Goal: Entertainment & Leisure: Consume media (video, audio)

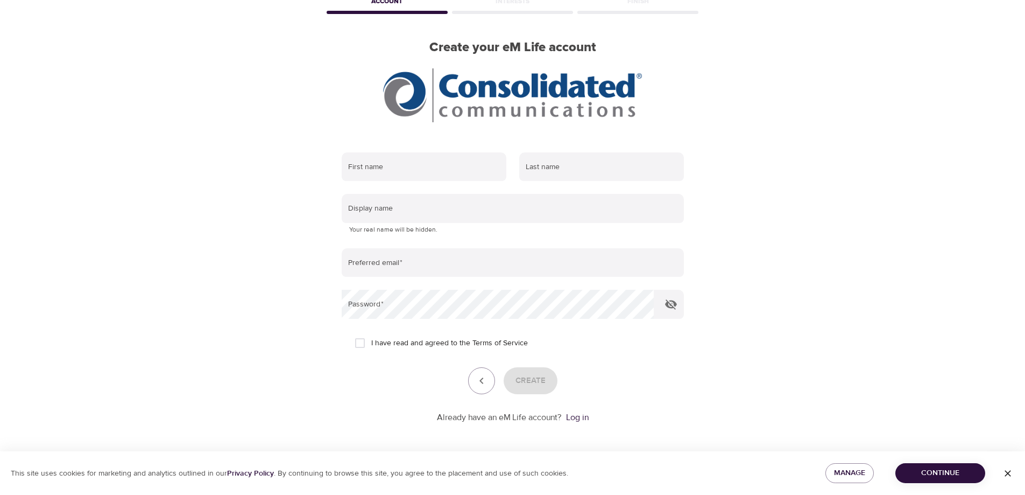
scroll to position [64, 0]
click at [1009, 475] on icon "button" at bounding box center [1008, 473] width 11 height 11
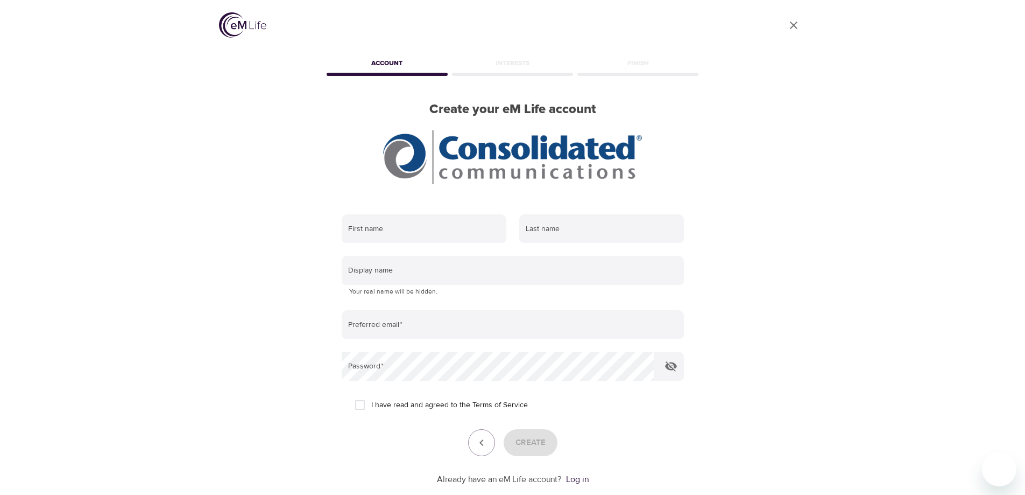
scroll to position [0, 0]
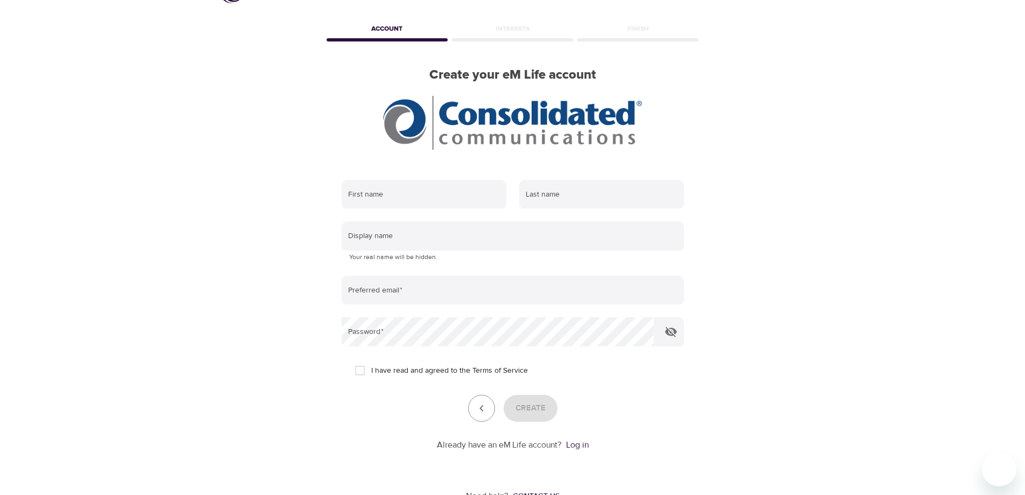
scroll to position [10, 0]
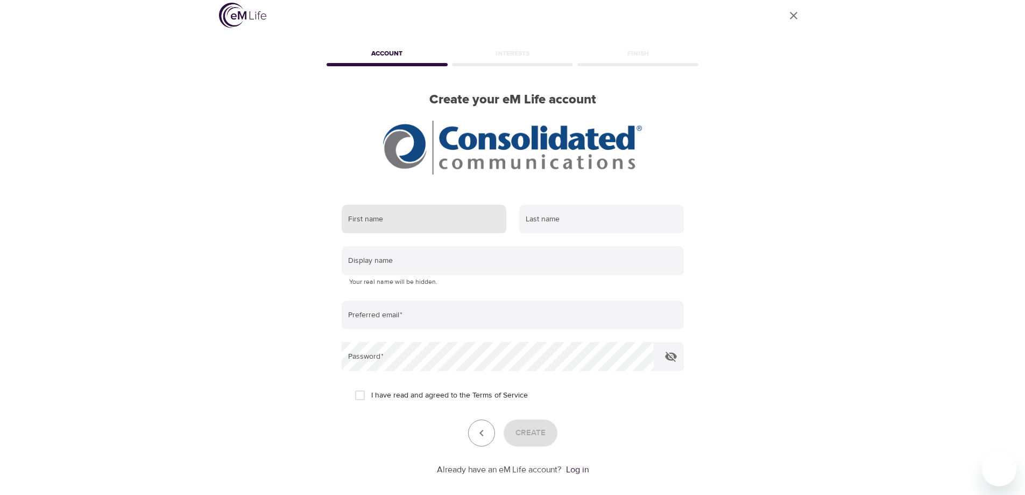
click at [423, 222] on input "text" at bounding box center [424, 219] width 165 height 29
type input "[PERSON_NAME]"
type input "glowdragonrocks@gmail.com"
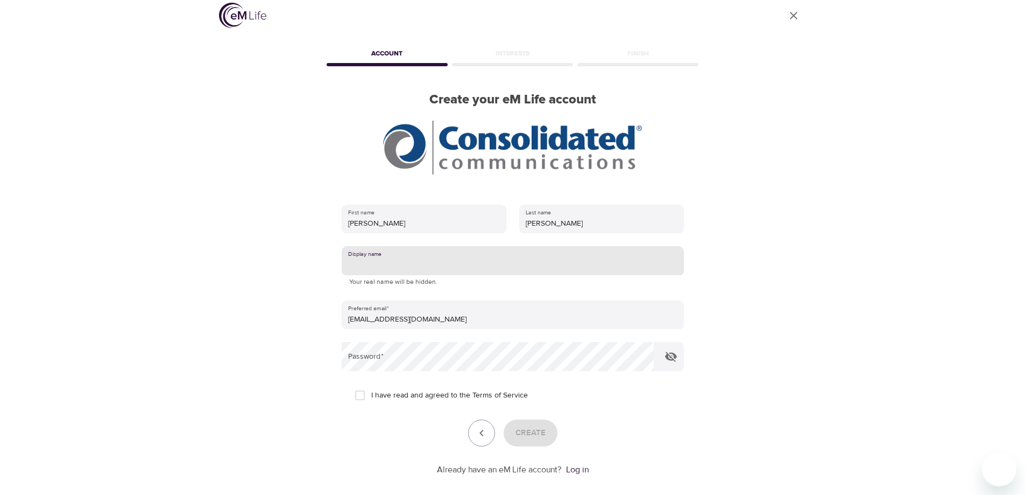
click at [417, 267] on input "text" at bounding box center [513, 260] width 342 height 29
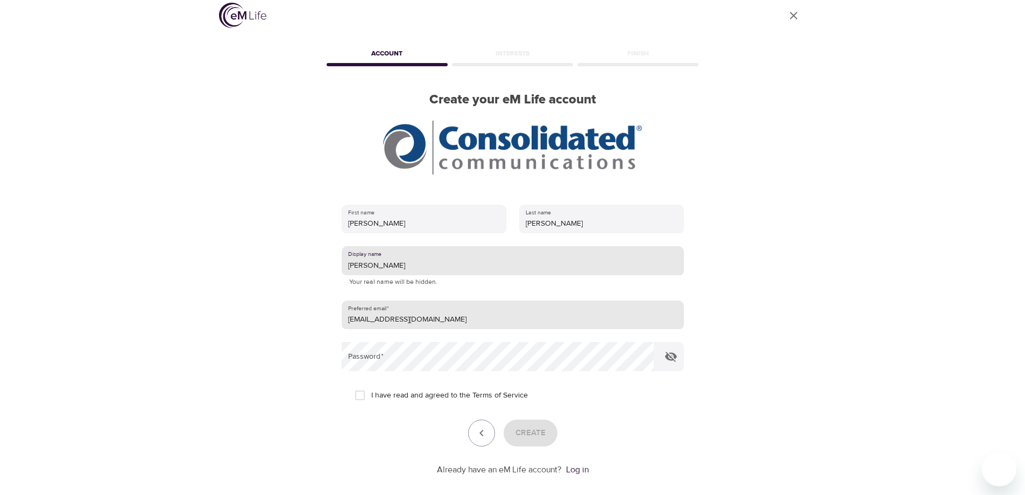
type input "[PERSON_NAME]"
drag, startPoint x: 458, startPoint y: 323, endPoint x: 93, endPoint y: 305, distance: 365.4
click at [114, 334] on div "User Profile Account Interests Finish Create your eM Life account First name Pa…" at bounding box center [512, 237] width 1025 height 495
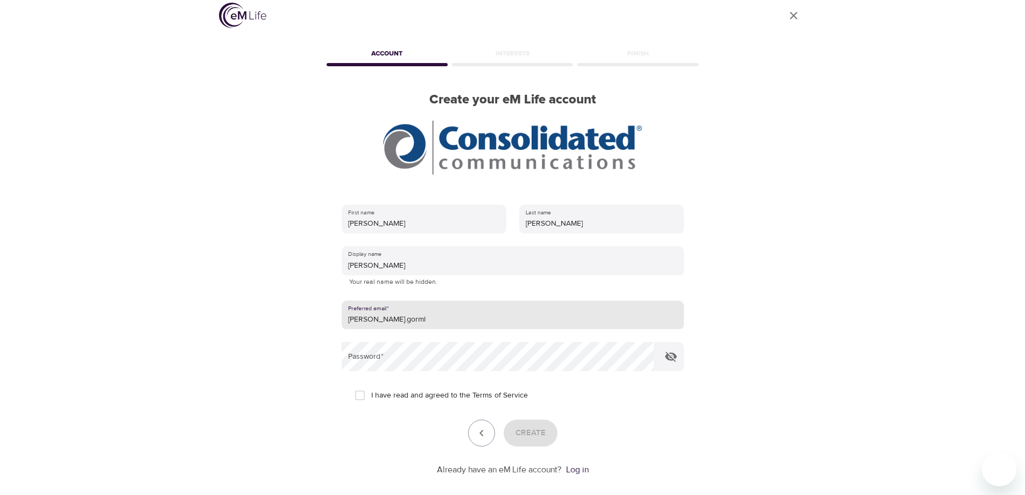
type input "paul.gormley@consolidated.com"
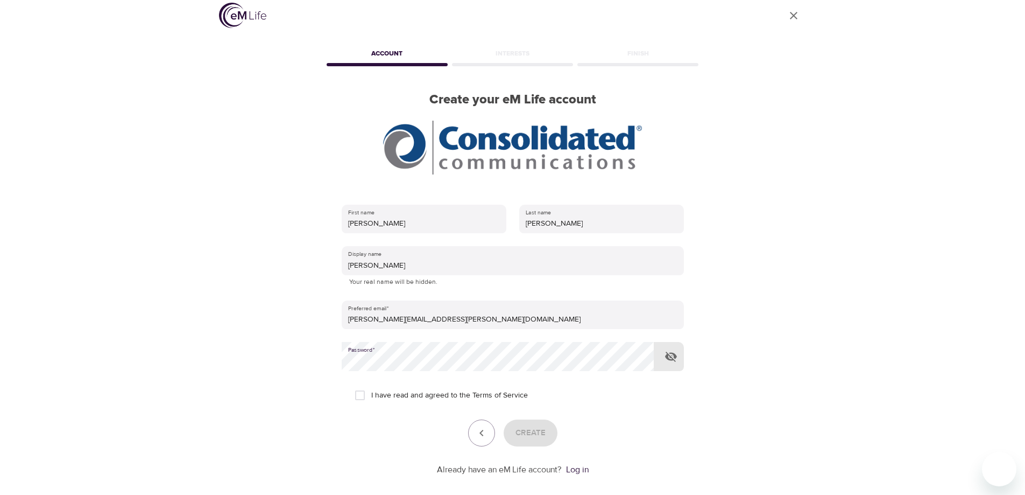
click at [355, 393] on input "I have read and agreed to the Terms of Service" at bounding box center [360, 395] width 23 height 23
checkbox input "true"
click at [524, 438] on span "Create" at bounding box center [531, 433] width 30 height 14
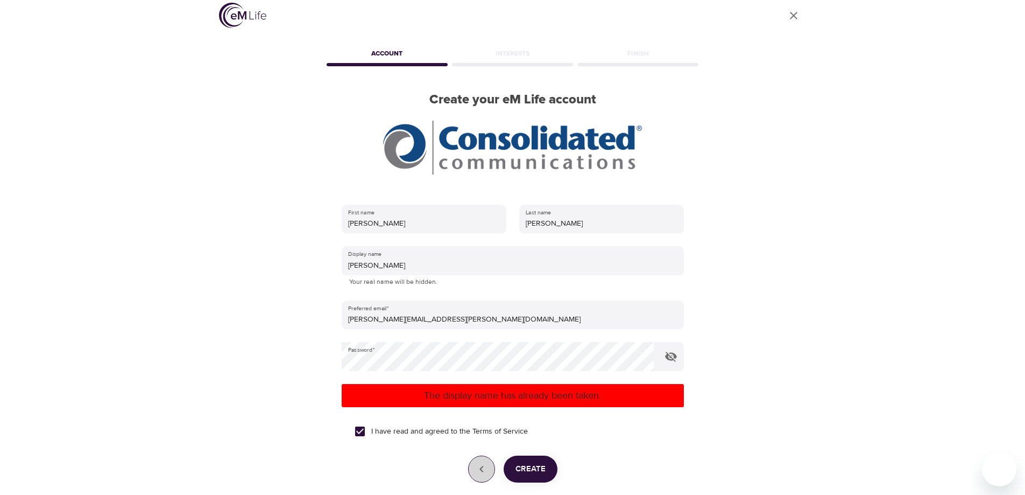
click at [487, 472] on icon "button" at bounding box center [481, 468] width 13 height 13
click at [830, 427] on div "User Profile Account Interests Finish Create your eM Life account First name Pa…" at bounding box center [512, 237] width 1025 height 495
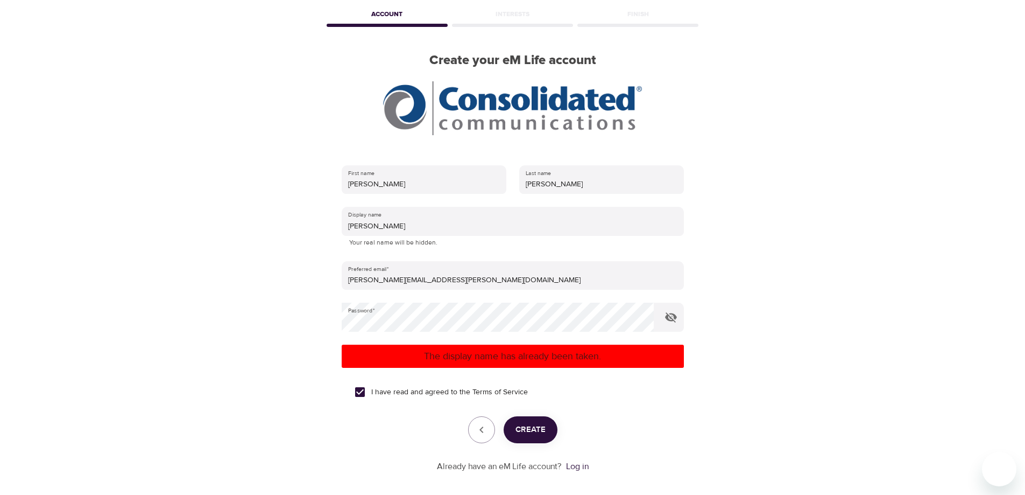
scroll to position [0, 0]
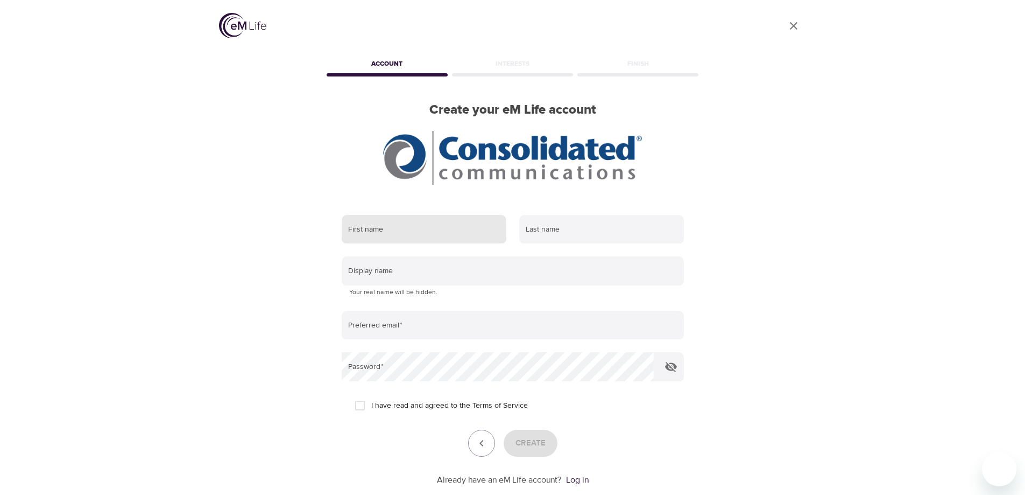
click at [441, 227] on input "text" at bounding box center [424, 229] width 165 height 29
type input "[PERSON_NAME]"
type input "[EMAIL_ADDRESS][DOMAIN_NAME]"
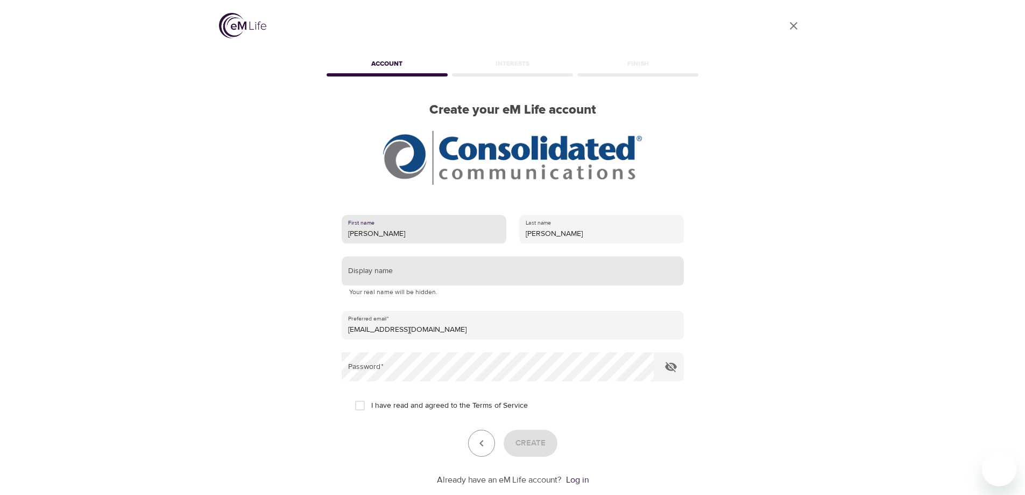
drag, startPoint x: 430, startPoint y: 271, endPoint x: 443, endPoint y: 274, distance: 13.2
click at [431, 272] on input "text" at bounding box center [513, 270] width 342 height 29
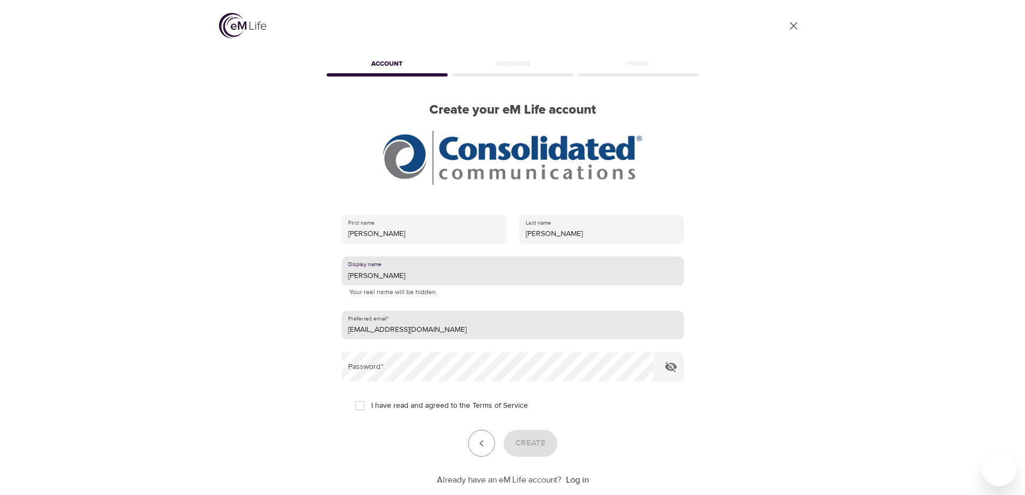
type input "[PERSON_NAME]"
drag, startPoint x: 468, startPoint y: 327, endPoint x: 111, endPoint y: 343, distance: 357.8
click at [111, 343] on div "User Profile Account Interests Finish Create your eM Life account First name [P…" at bounding box center [512, 247] width 1025 height 495
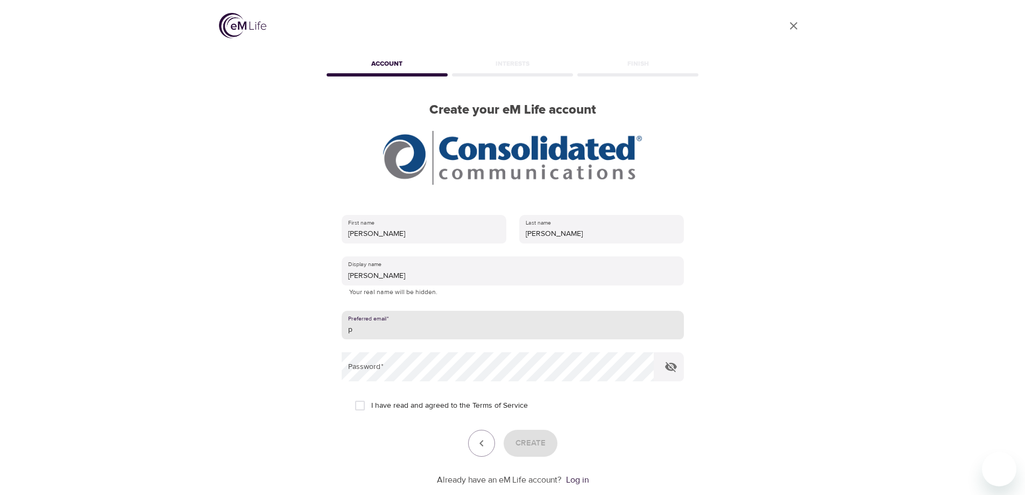
type input "[PERSON_NAME][EMAIL_ADDRESS][PERSON_NAME][DOMAIN_NAME]"
click at [362, 409] on input "I have read and agreed to the Terms of Service" at bounding box center [360, 405] width 23 height 23
checkbox input "true"
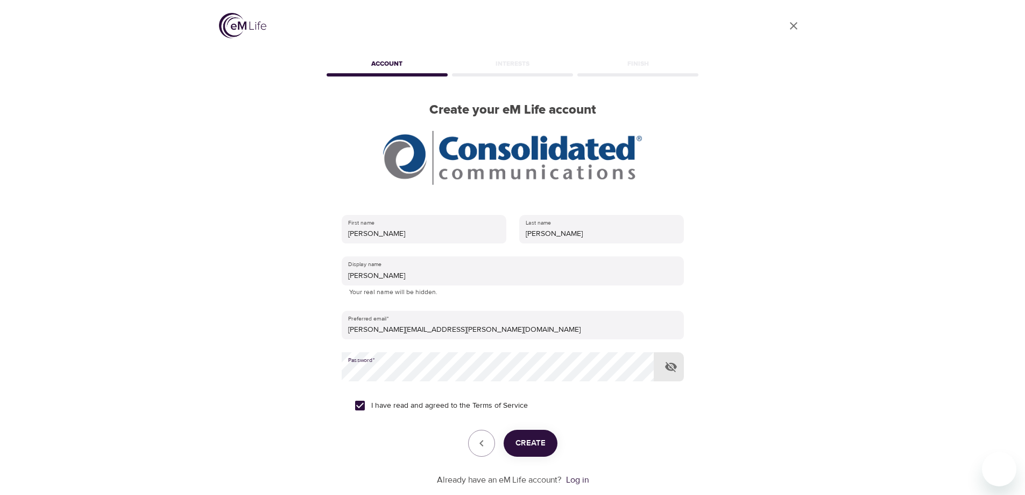
click at [320, 374] on div "User Profile Account Interests Finish Create your eM Life account First name [P…" at bounding box center [513, 247] width 614 height 495
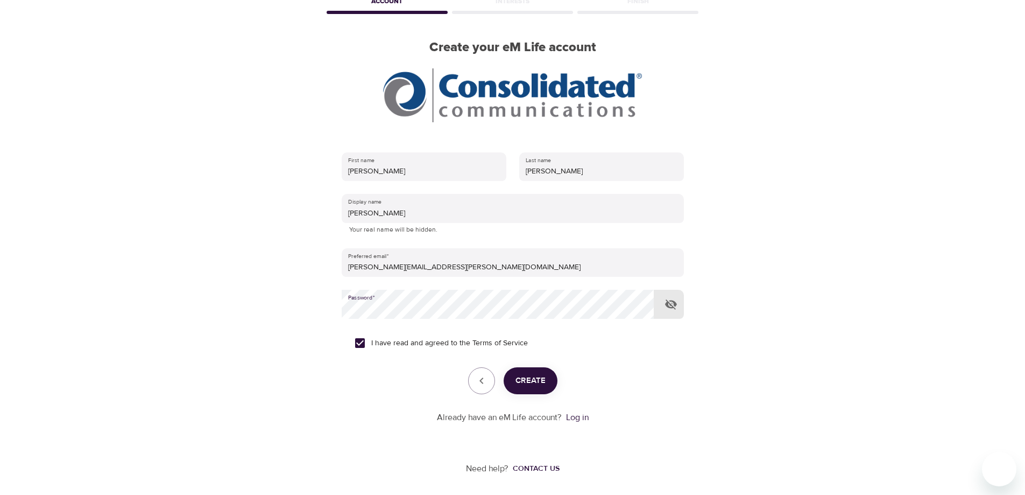
scroll to position [64, 0]
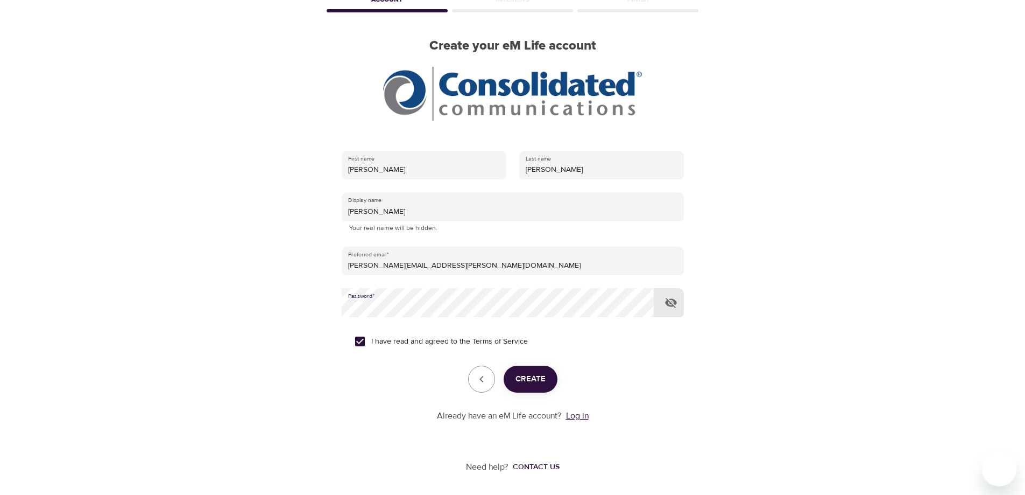
click at [573, 417] on link "Log in" at bounding box center [577, 415] width 23 height 11
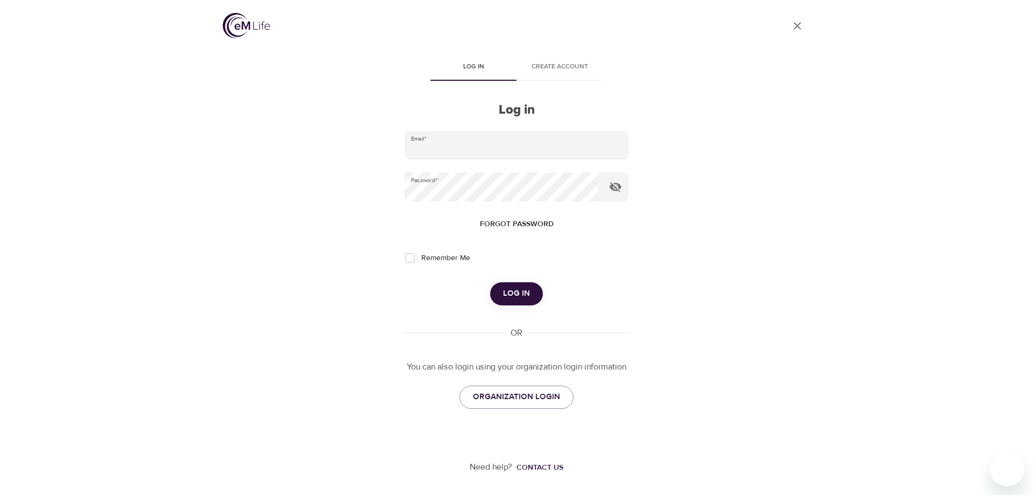
type input "[PERSON_NAME][EMAIL_ADDRESS][PERSON_NAME][DOMAIN_NAME]"
click at [411, 258] on input "Remember Me" at bounding box center [410, 258] width 23 height 23
checkbox input "true"
click at [518, 294] on span "Log in" at bounding box center [516, 293] width 27 height 14
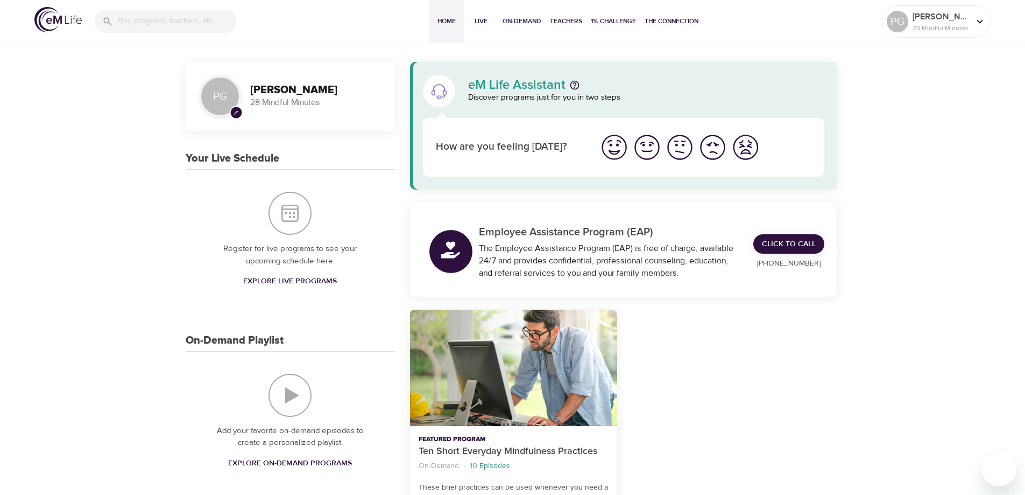
click at [621, 144] on img "I'm feeling great" at bounding box center [615, 147] width 30 height 30
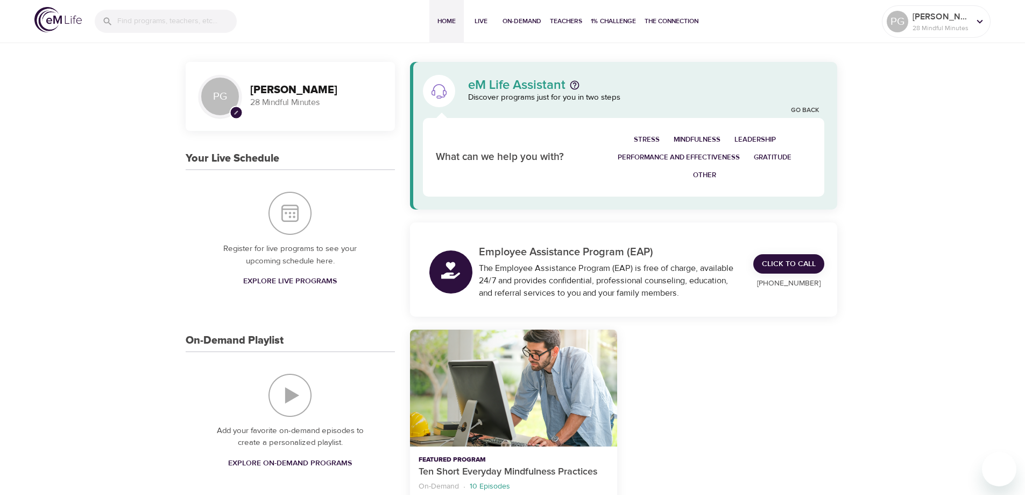
click at [687, 156] on span "Performance and Effectiveness" at bounding box center [679, 157] width 122 height 12
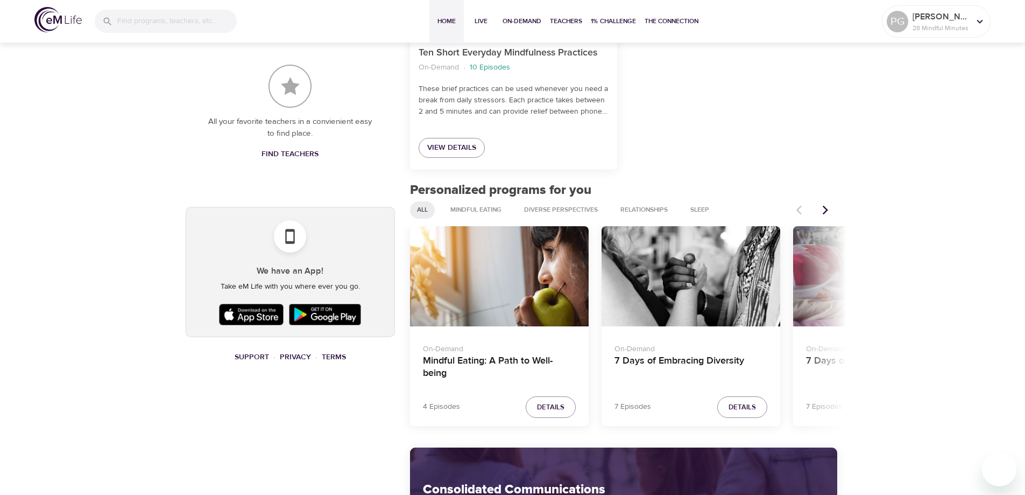
scroll to position [490, 0]
click at [828, 208] on icon "Next items" at bounding box center [825, 210] width 11 height 11
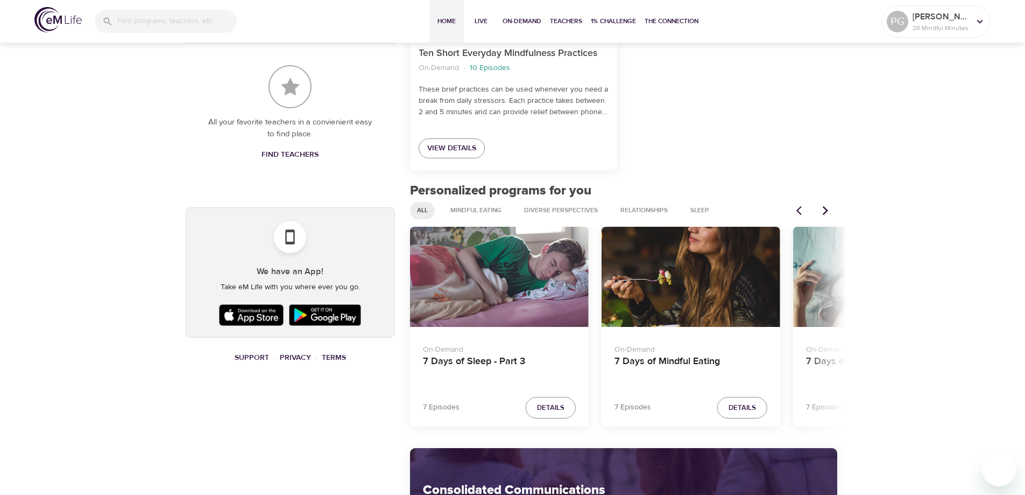
click at [827, 208] on icon "Next items" at bounding box center [825, 210] width 11 height 11
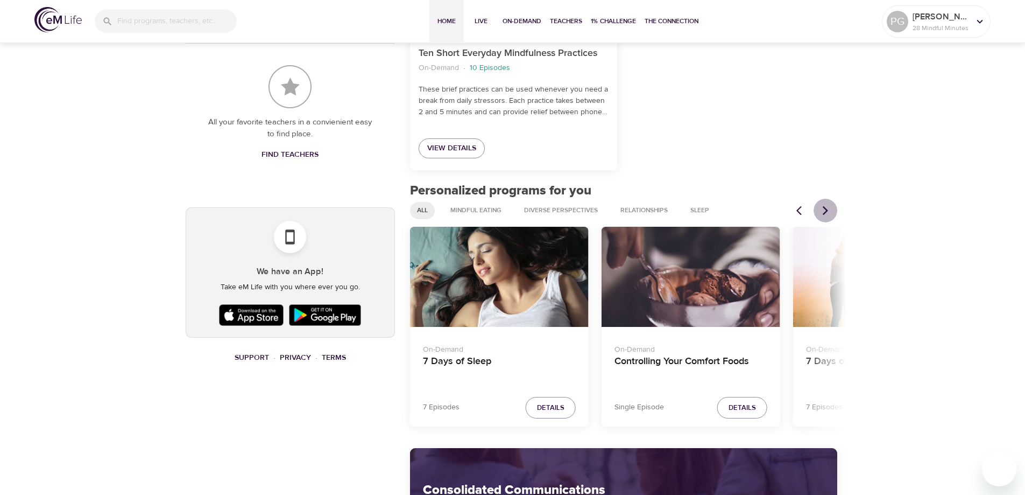
click at [827, 208] on icon "Next items" at bounding box center [825, 210] width 11 height 11
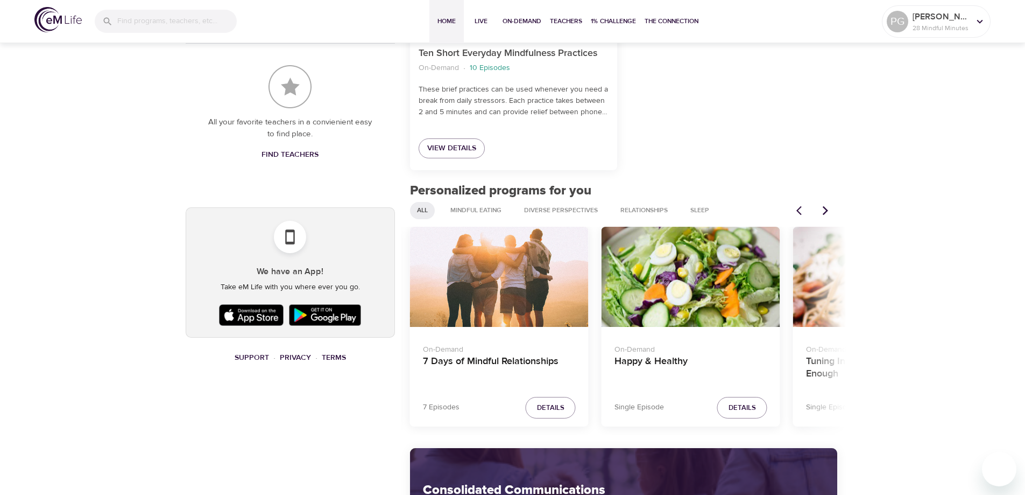
click at [829, 210] on icon "Next items" at bounding box center [825, 210] width 11 height 11
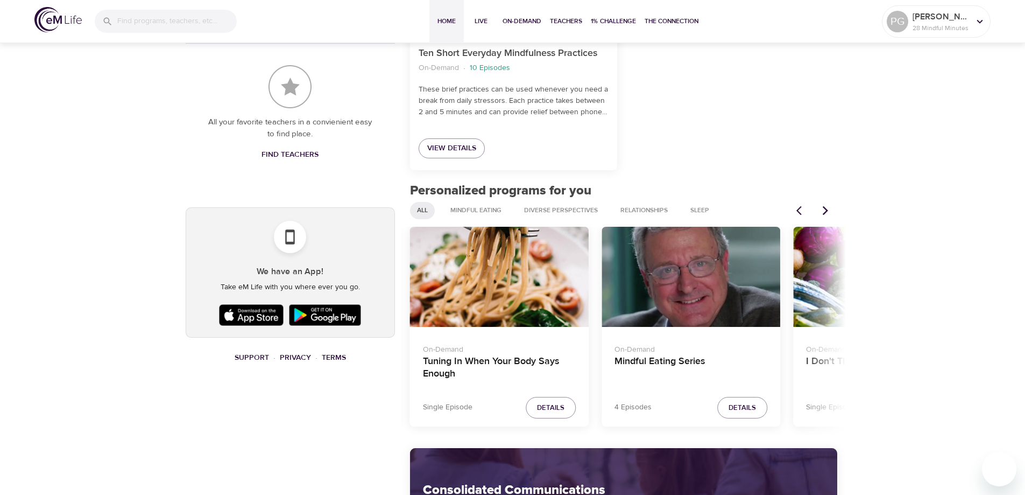
click at [798, 215] on icon "Previous items" at bounding box center [802, 210] width 11 height 11
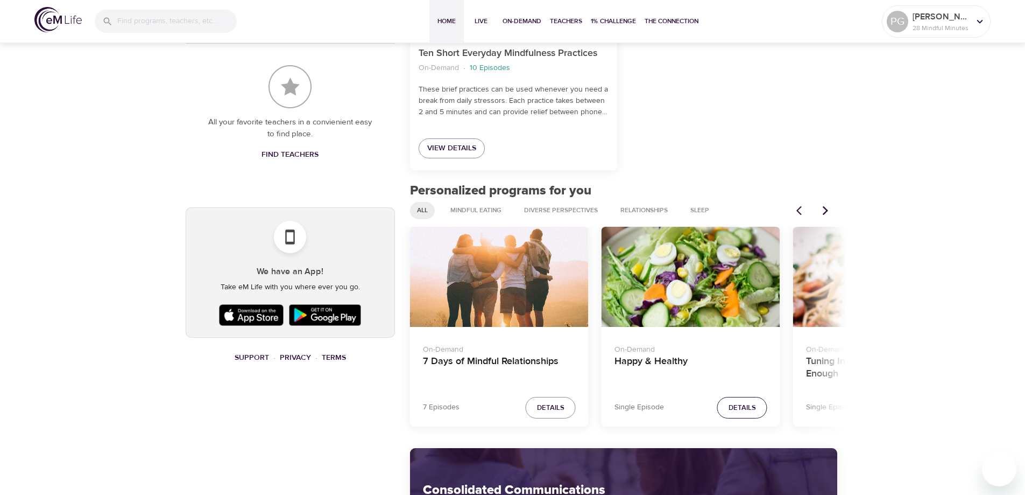
click at [731, 409] on span "Details" at bounding box center [742, 408] width 27 height 12
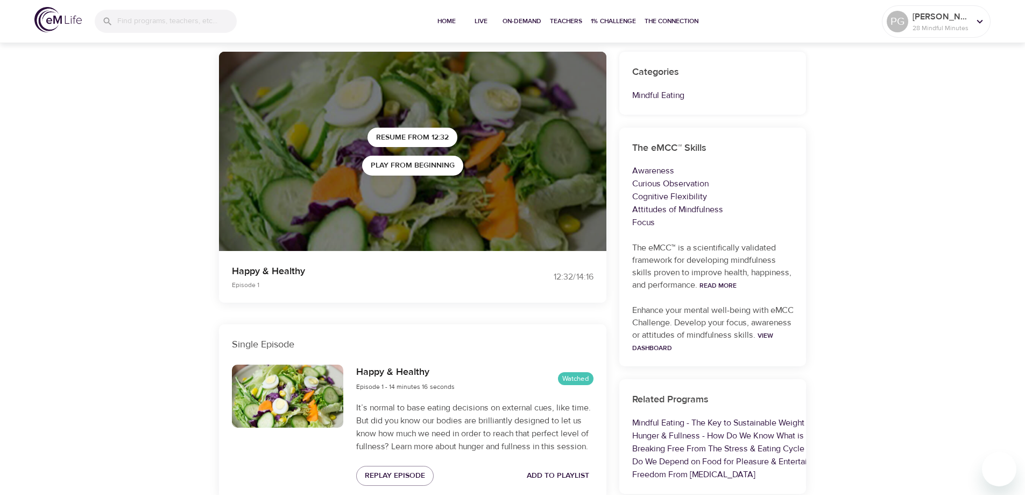
scroll to position [32, 0]
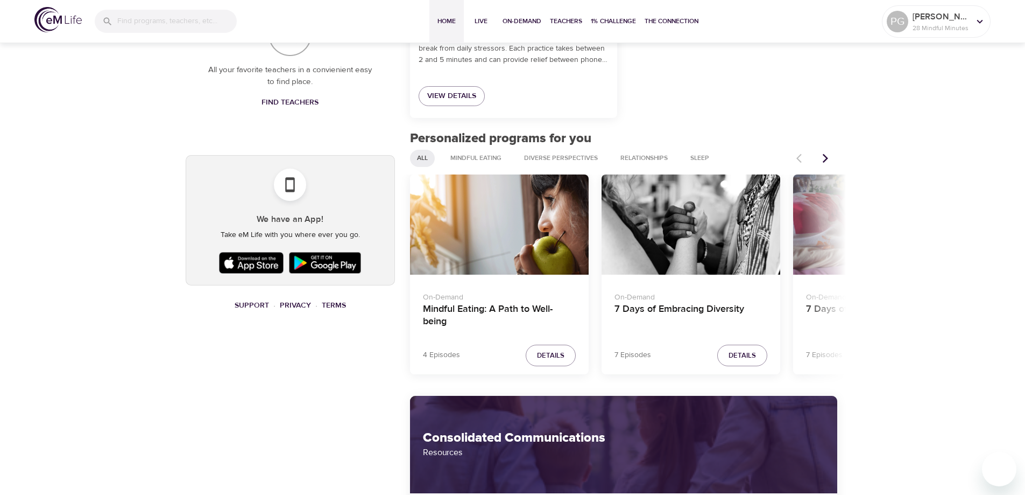
scroll to position [544, 0]
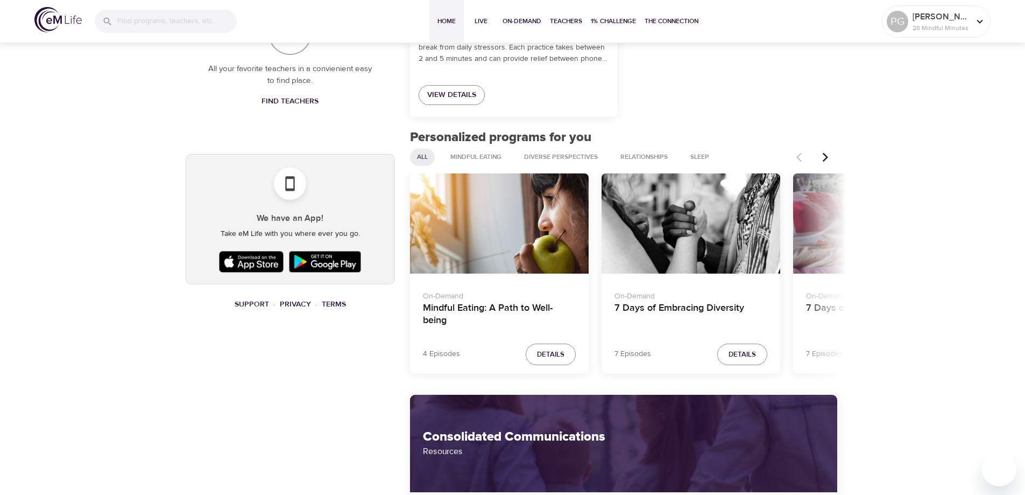
click at [828, 161] on icon "Next items" at bounding box center [825, 157] width 11 height 11
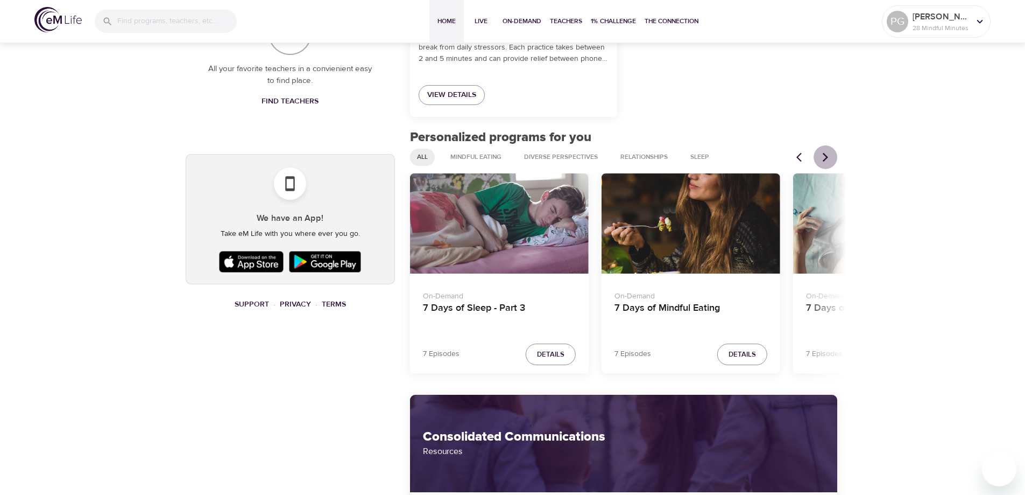
click at [828, 161] on icon "Next items" at bounding box center [825, 157] width 11 height 11
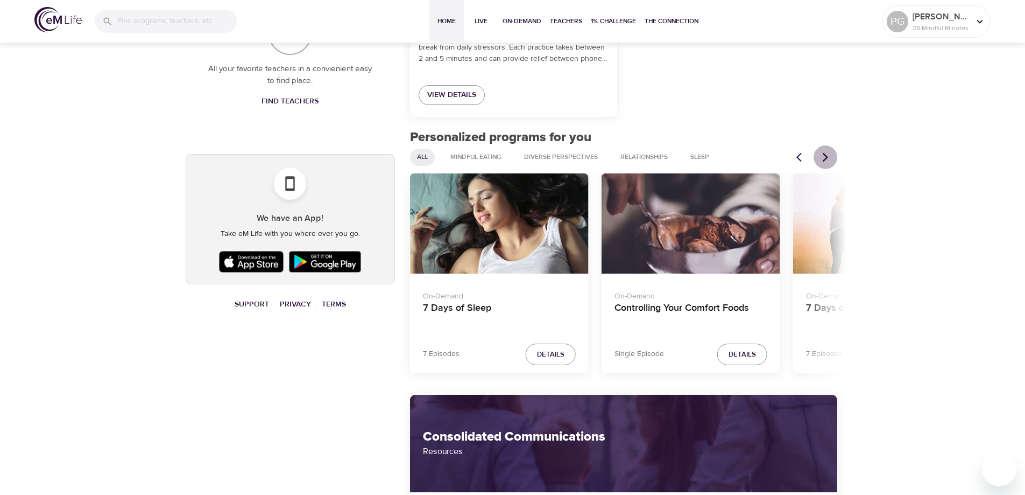
click at [827, 159] on icon "Next items" at bounding box center [825, 157] width 11 height 11
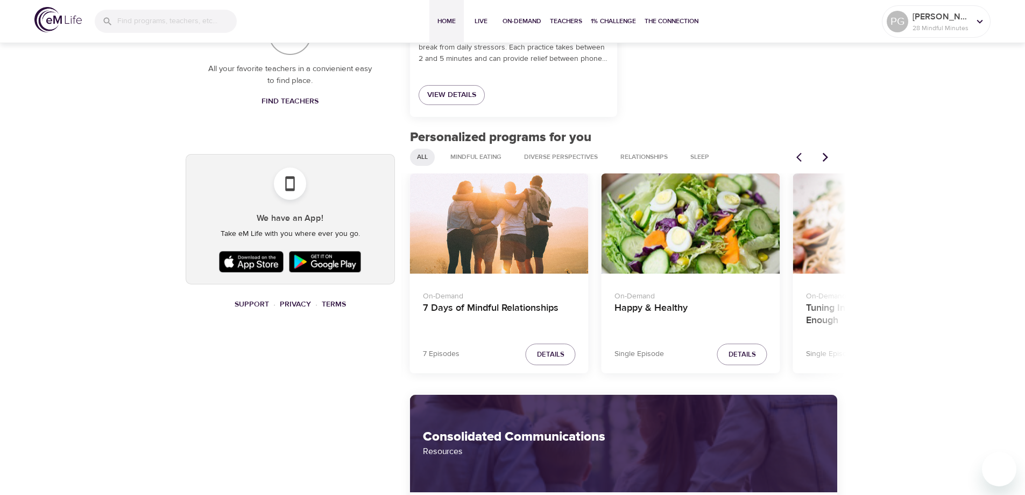
click at [827, 159] on icon "Next items" at bounding box center [825, 157] width 11 height 11
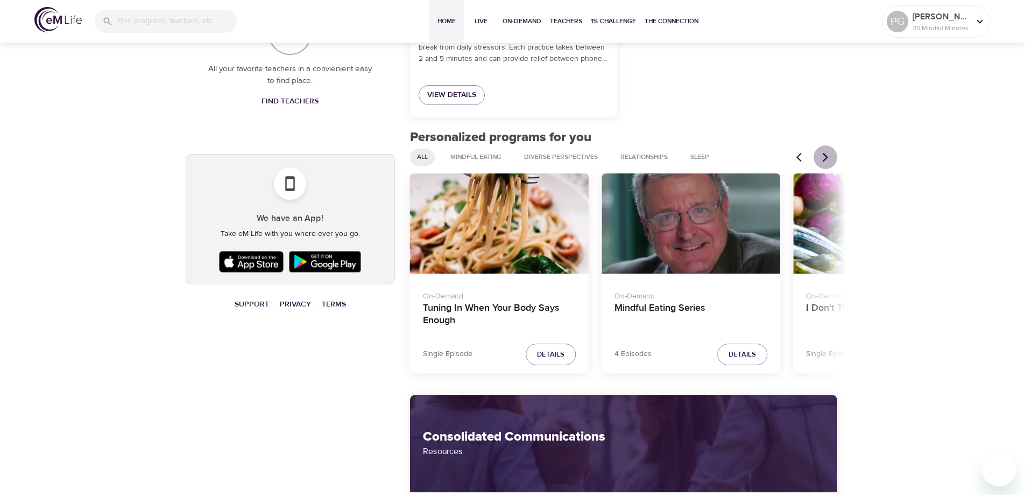
click at [827, 159] on icon "Next items" at bounding box center [825, 157] width 11 height 11
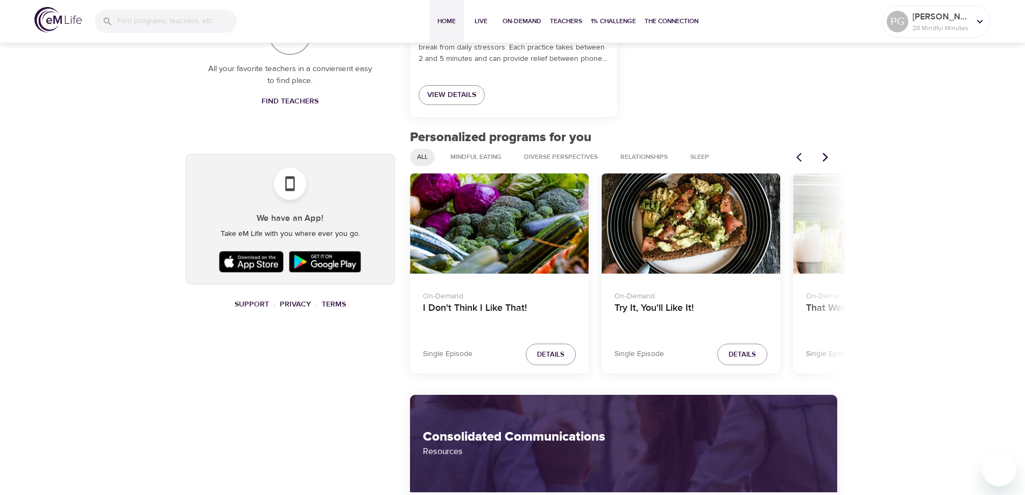
click at [827, 159] on icon "Next items" at bounding box center [825, 157] width 11 height 11
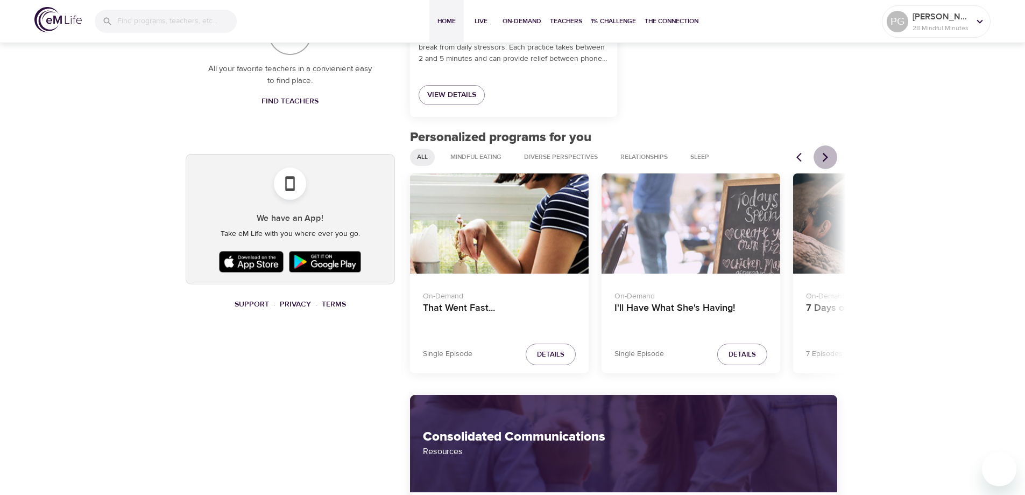
click at [827, 159] on icon "Next items" at bounding box center [825, 157] width 11 height 11
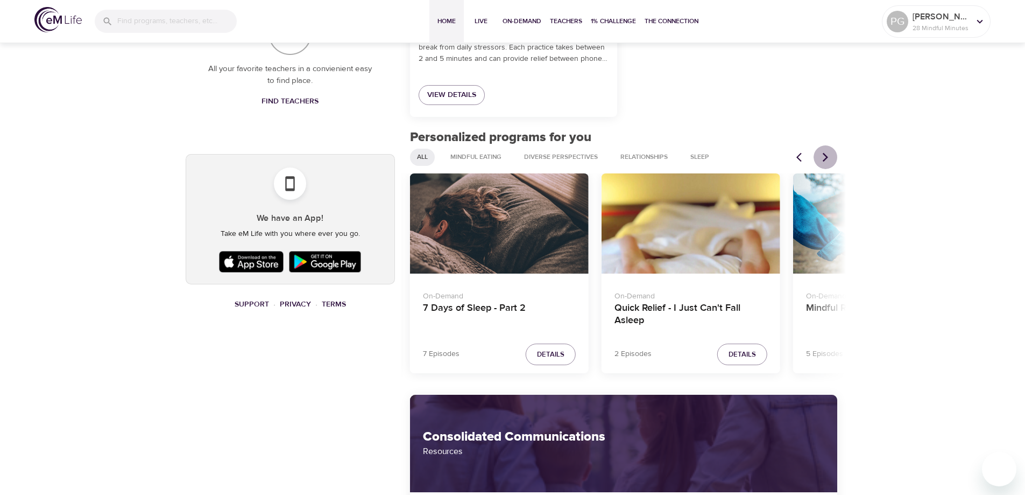
click at [827, 159] on icon "Next items" at bounding box center [825, 157] width 11 height 11
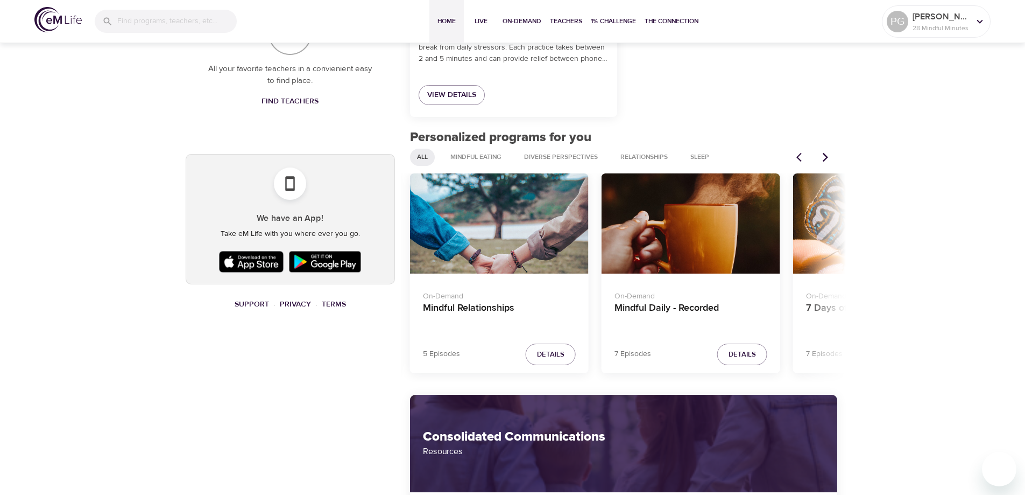
click at [827, 159] on icon "Next items" at bounding box center [825, 157] width 11 height 11
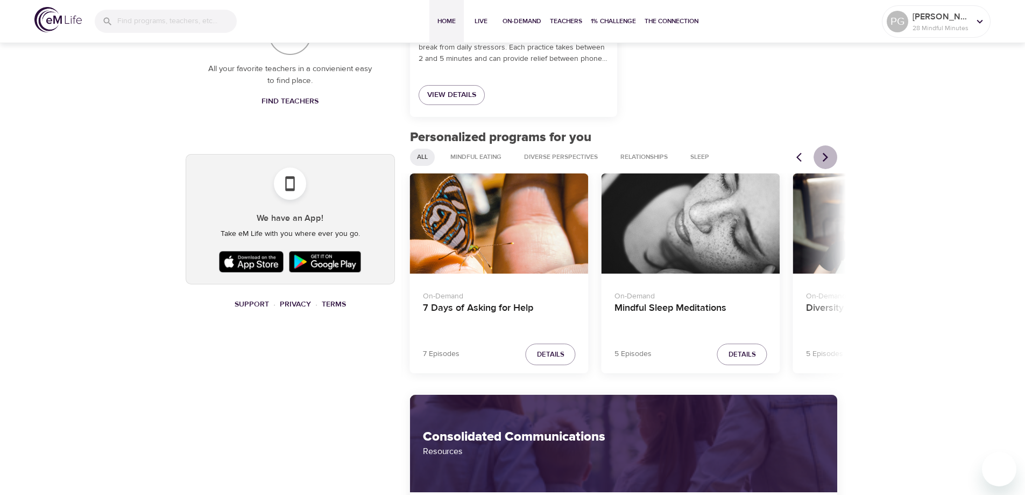
click at [827, 159] on icon "Next items" at bounding box center [825, 157] width 11 height 11
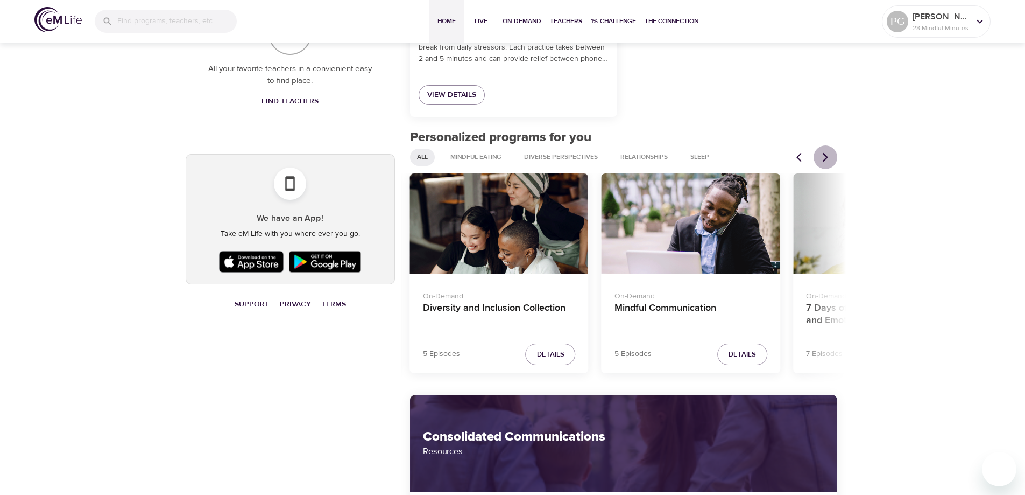
click at [827, 159] on icon "Next items" at bounding box center [825, 157] width 11 height 11
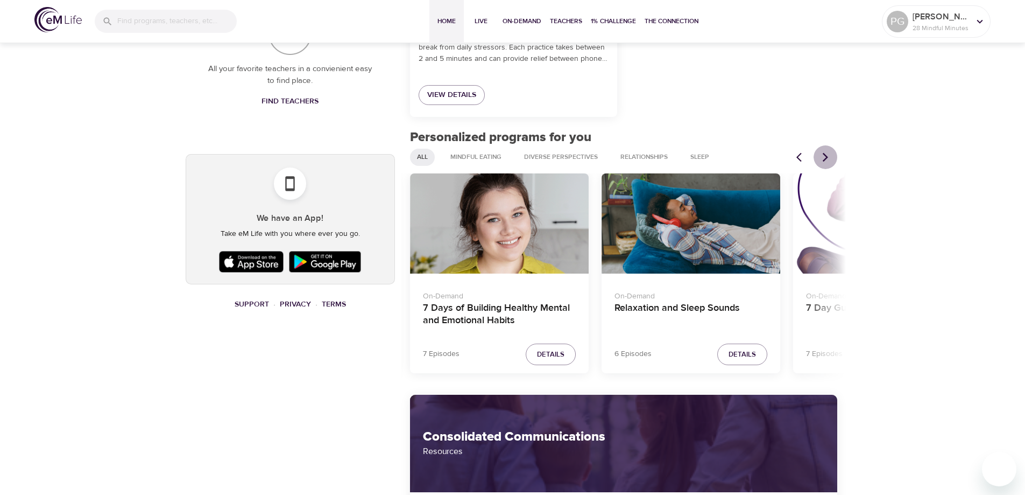
click at [827, 159] on icon "Next items" at bounding box center [825, 157] width 11 height 11
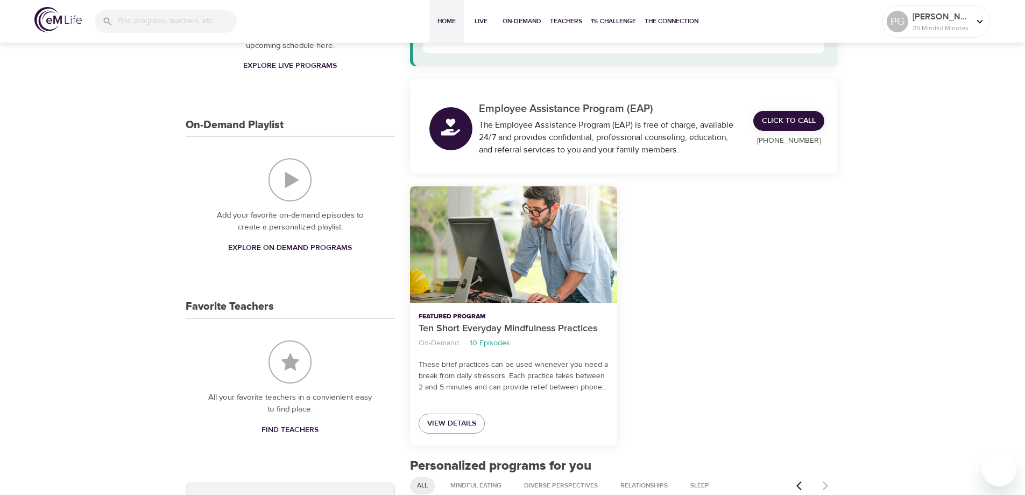
scroll to position [323, 0]
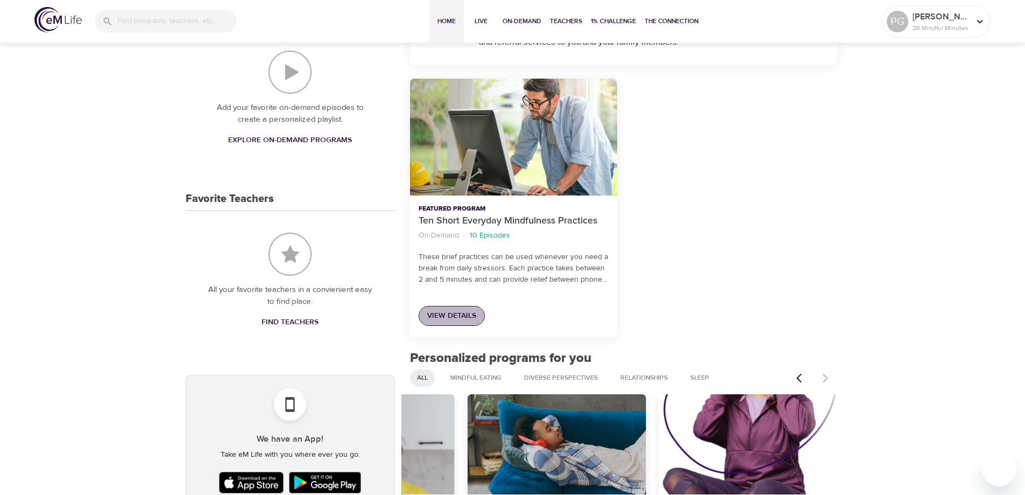
click at [469, 310] on span "View Details" at bounding box center [451, 315] width 49 height 13
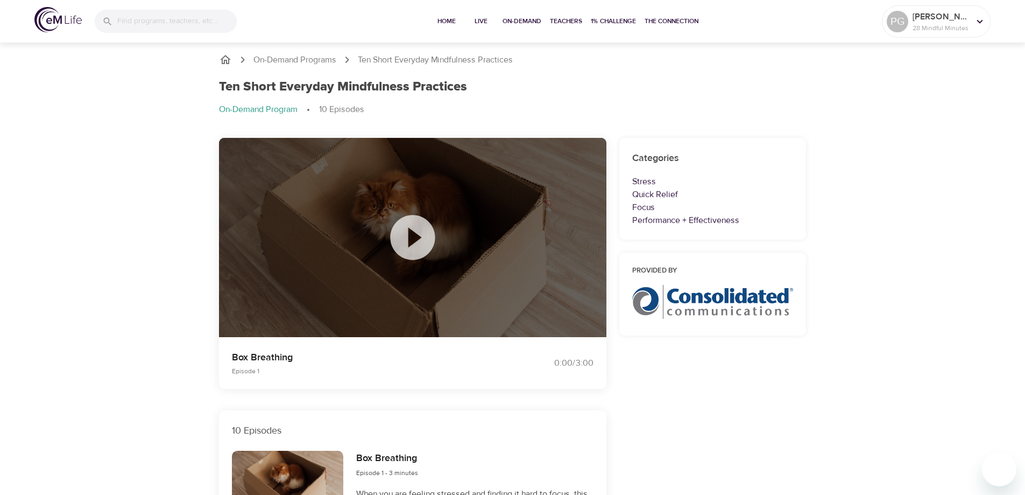
click at [414, 237] on icon at bounding box center [413, 237] width 54 height 54
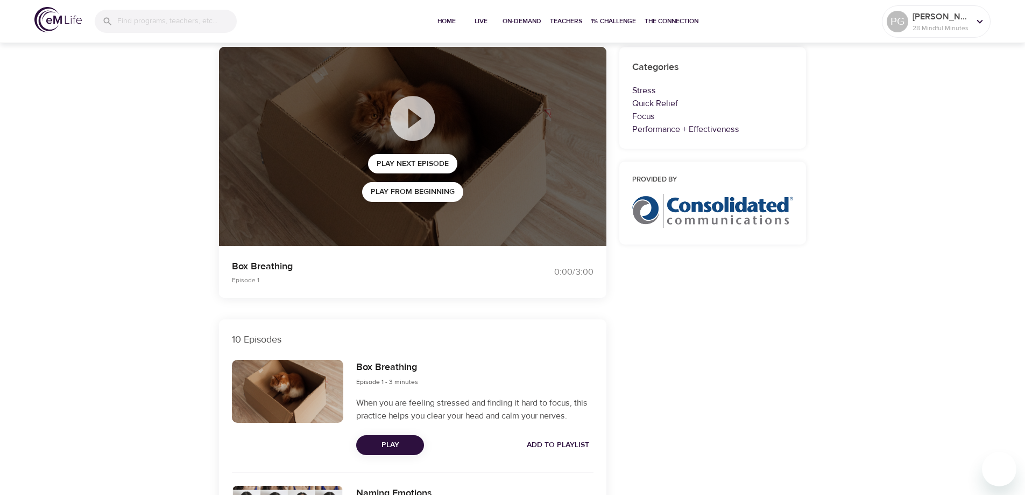
scroll to position [54, 0]
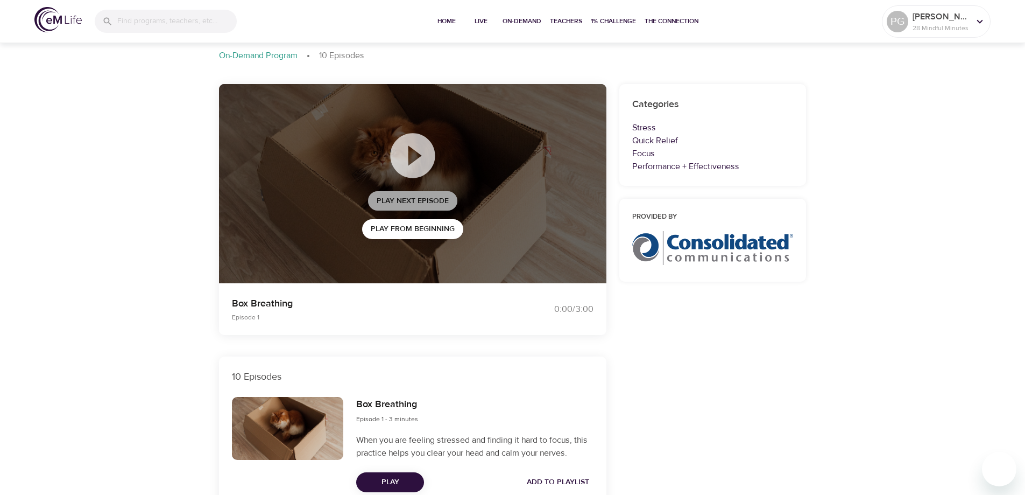
click at [423, 202] on span "Play Next Episode" at bounding box center [413, 200] width 72 height 13
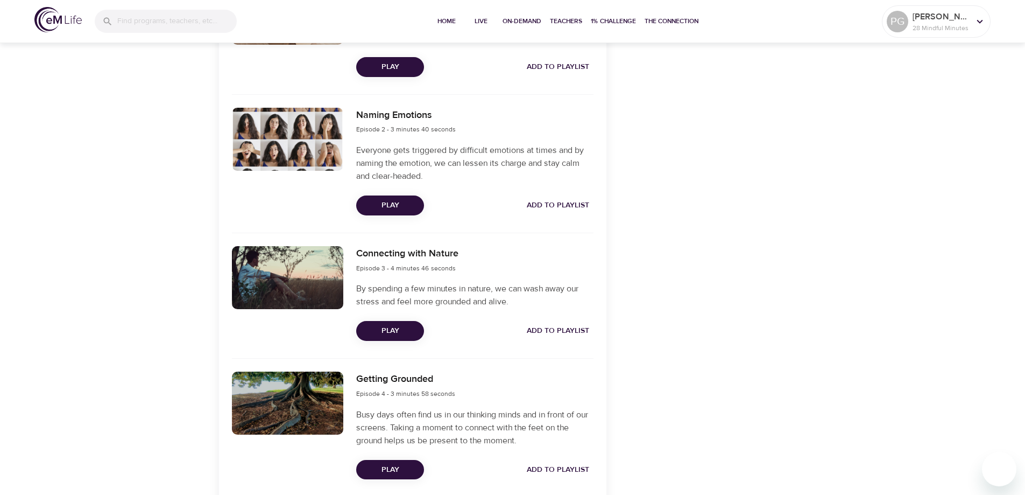
scroll to position [538, 0]
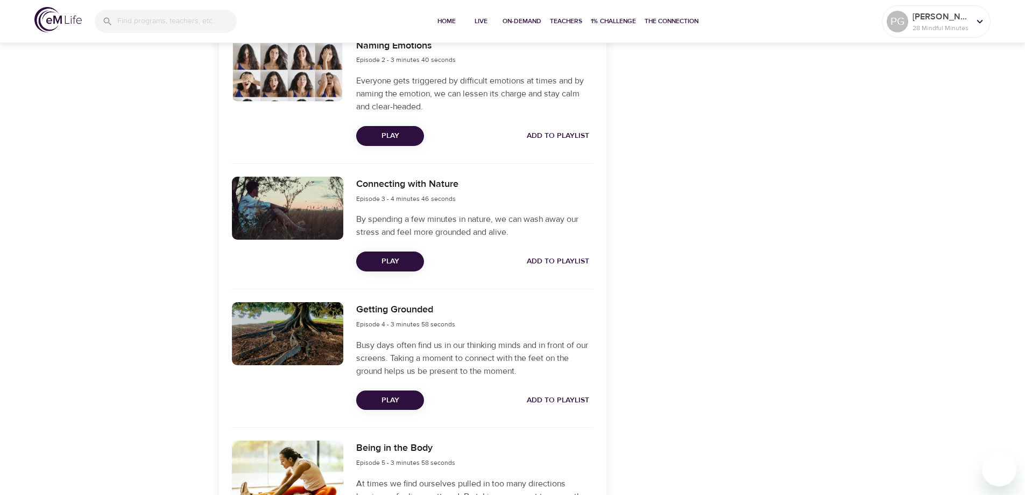
click at [393, 263] on span "Play" at bounding box center [390, 261] width 51 height 13
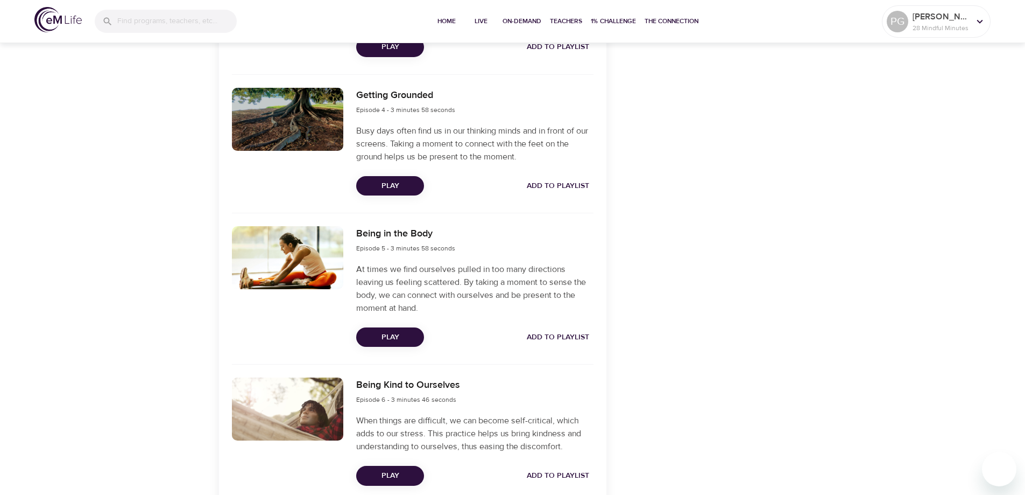
scroll to position [754, 0]
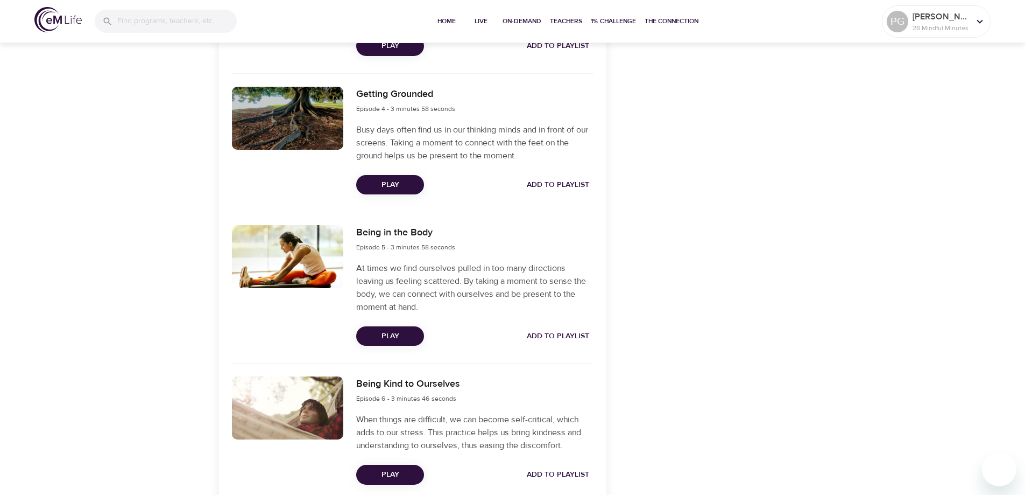
click at [394, 188] on span "Play" at bounding box center [390, 184] width 51 height 13
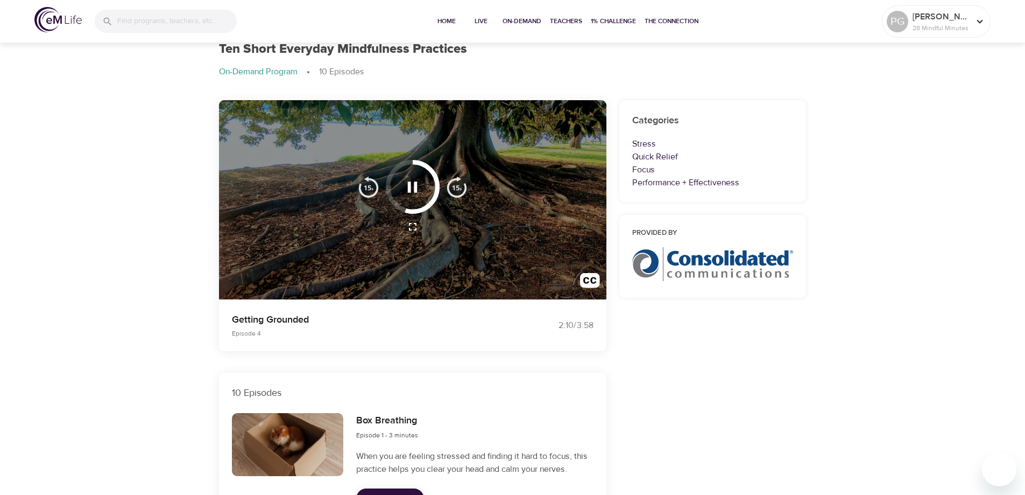
scroll to position [0, 0]
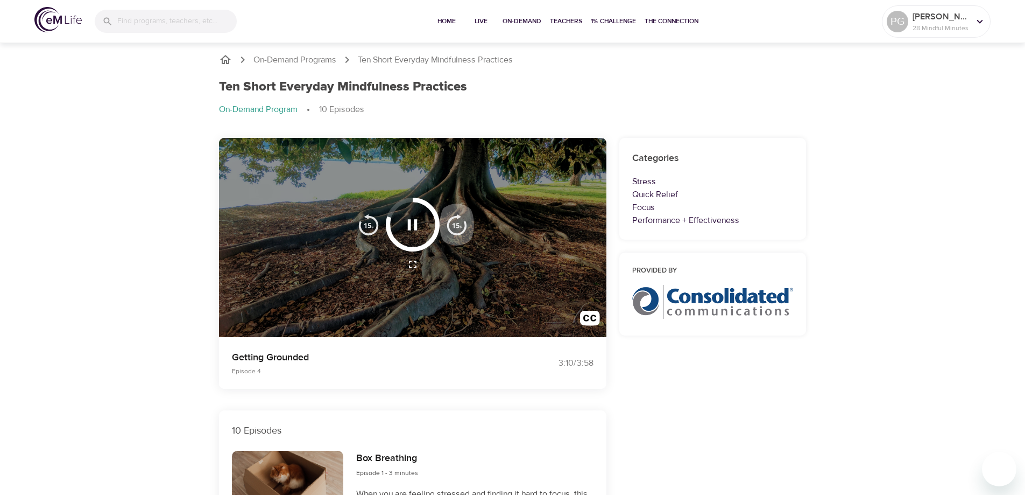
click at [456, 228] on img "button" at bounding box center [457, 225] width 22 height 22
click at [458, 227] on img "button" at bounding box center [457, 225] width 22 height 22
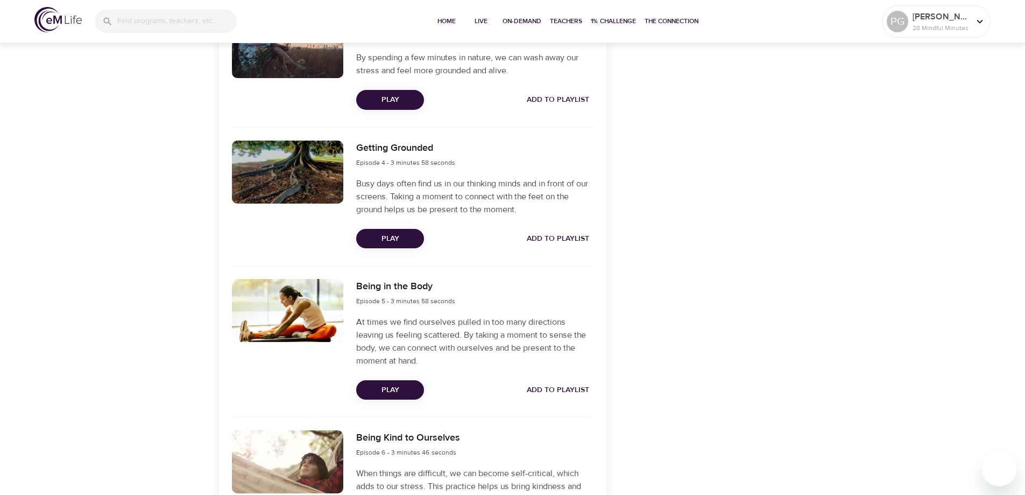
scroll to position [754, 0]
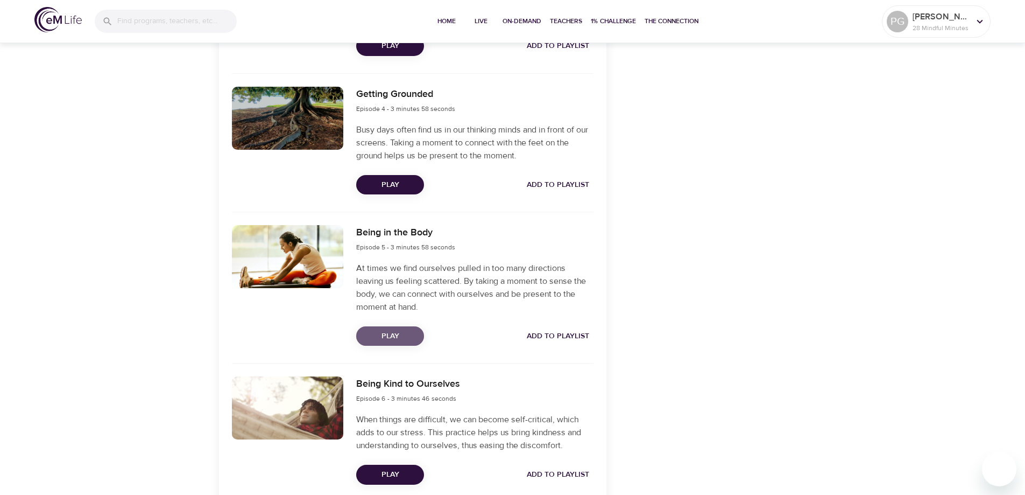
click at [390, 336] on span "Play" at bounding box center [390, 335] width 51 height 13
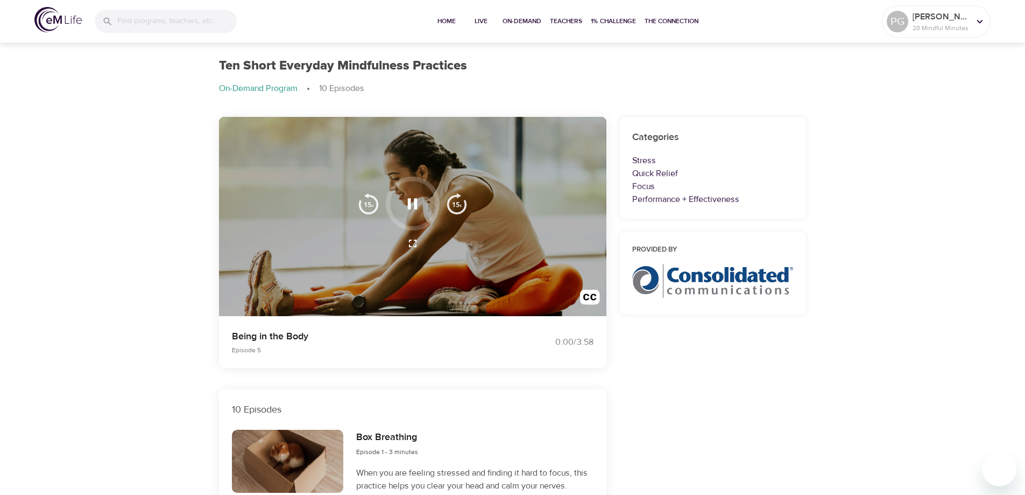
scroll to position [0, 0]
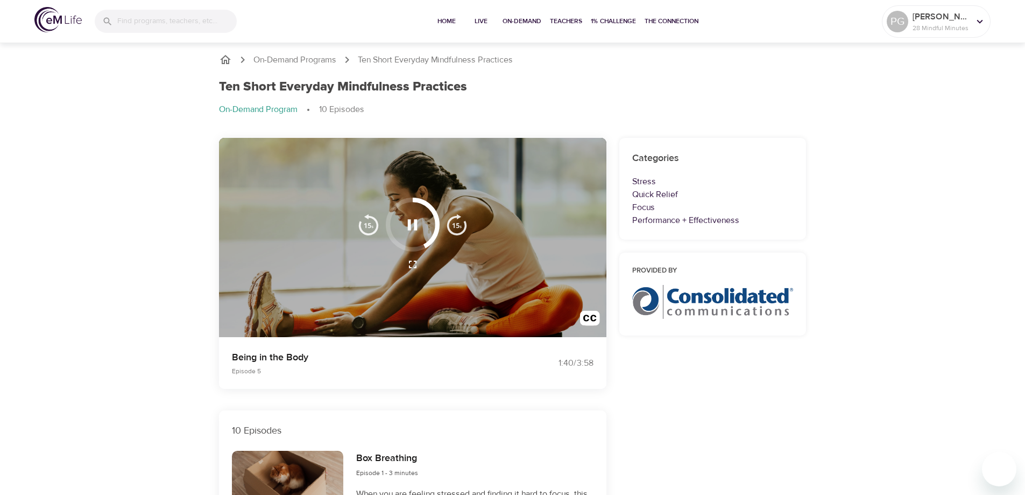
click at [452, 226] on img "button" at bounding box center [457, 225] width 22 height 22
click at [452, 227] on img "button" at bounding box center [457, 225] width 22 height 22
click at [455, 229] on img "button" at bounding box center [457, 225] width 22 height 22
click at [454, 226] on img "button" at bounding box center [457, 225] width 22 height 22
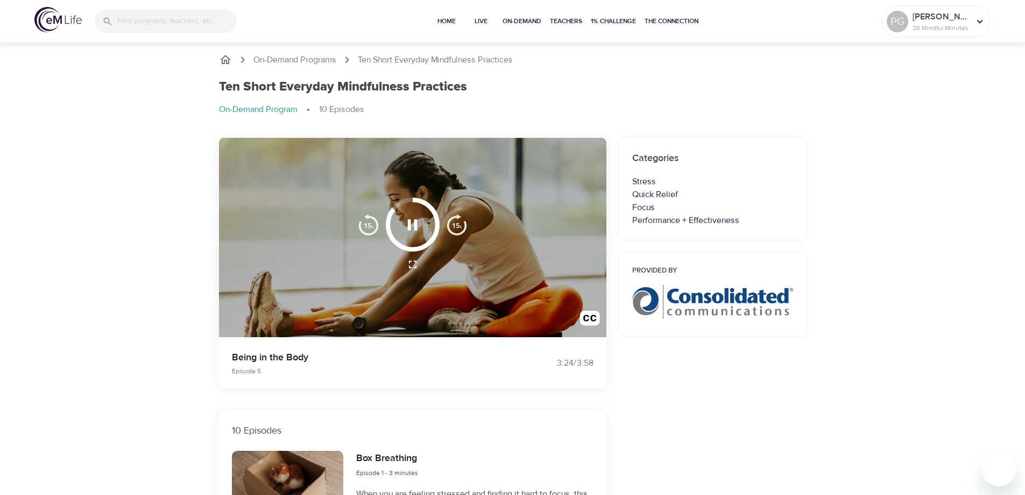
click at [457, 229] on img "button" at bounding box center [457, 225] width 22 height 22
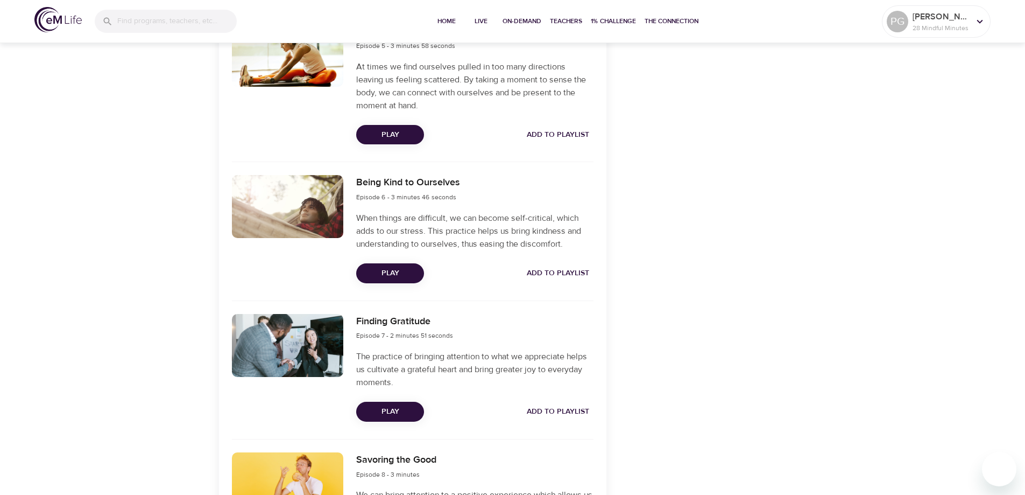
scroll to position [969, 0]
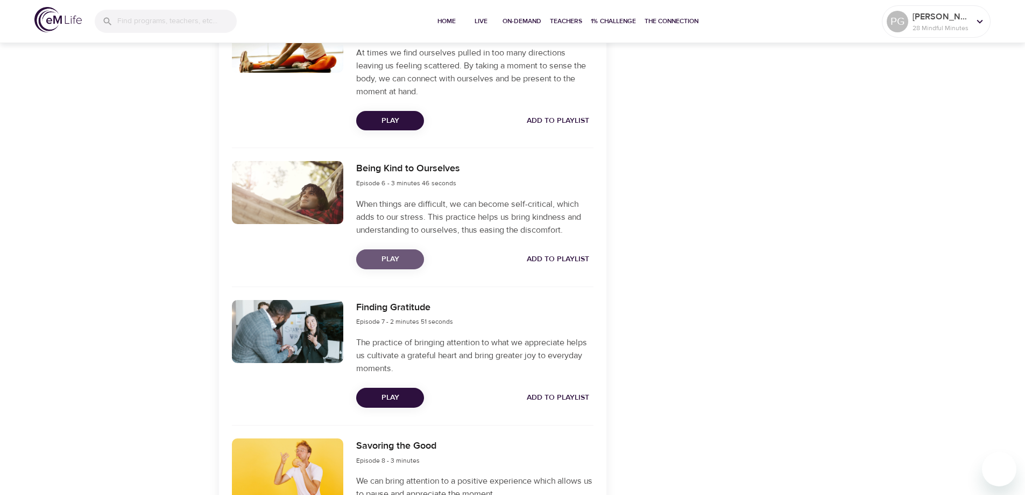
click at [389, 262] on span "Play" at bounding box center [390, 258] width 51 height 13
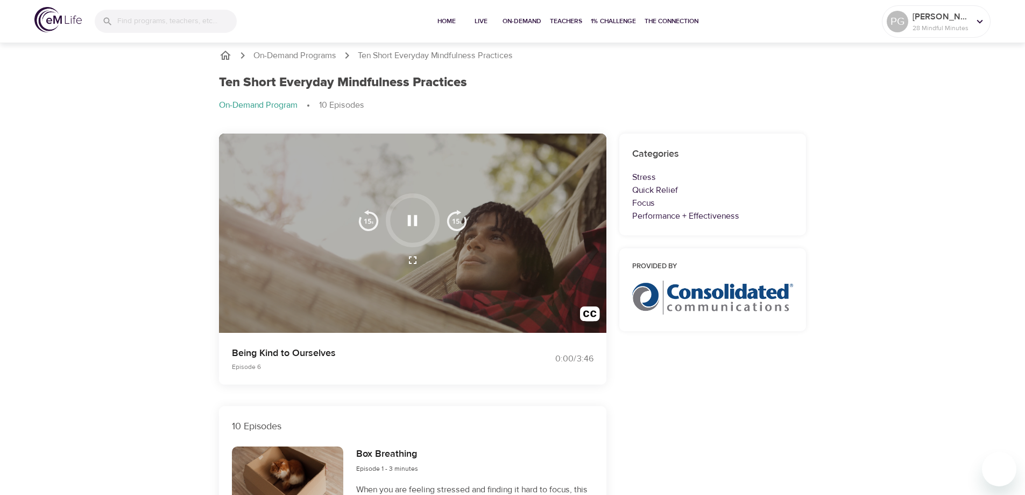
scroll to position [0, 0]
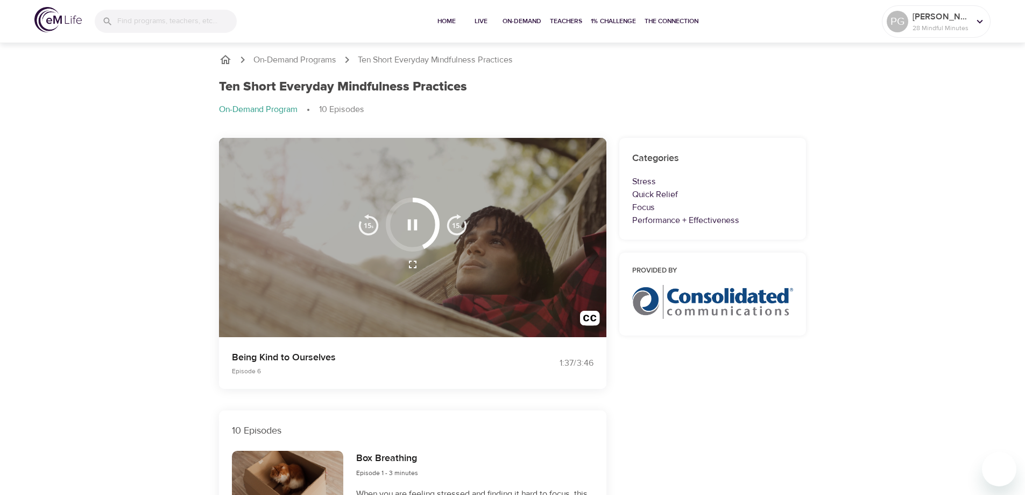
click at [412, 264] on icon "button" at bounding box center [412, 264] width 13 height 13
click at [410, 268] on icon "button" at bounding box center [413, 265] width 8 height 8
click at [459, 231] on img "button" at bounding box center [457, 225] width 22 height 22
click at [458, 225] on img "button" at bounding box center [457, 225] width 22 height 22
click at [460, 228] on img "button" at bounding box center [457, 225] width 22 height 22
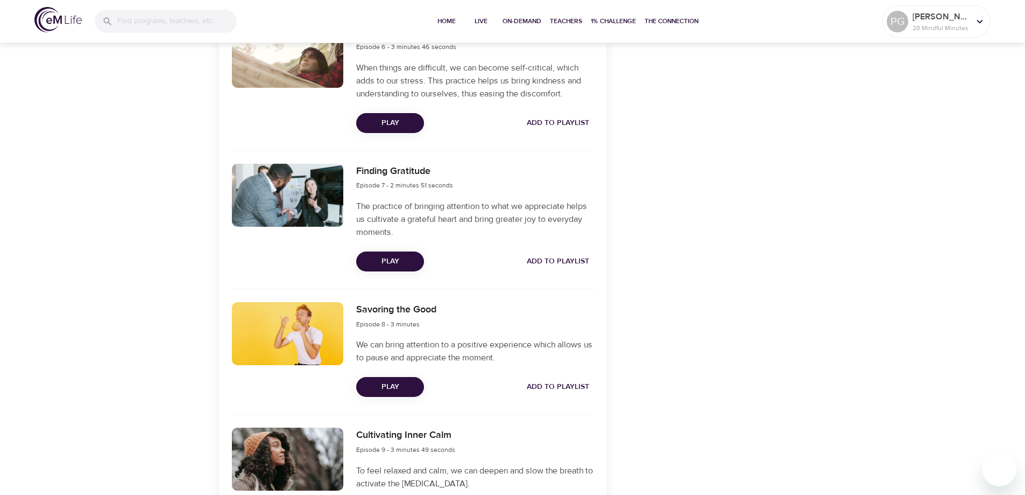
scroll to position [1130, 0]
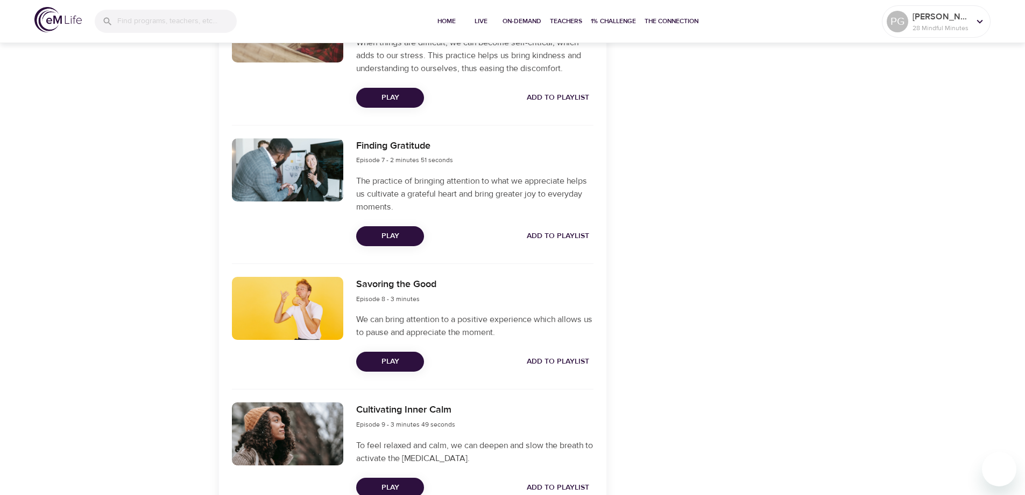
click at [386, 240] on span "Play" at bounding box center [390, 235] width 51 height 13
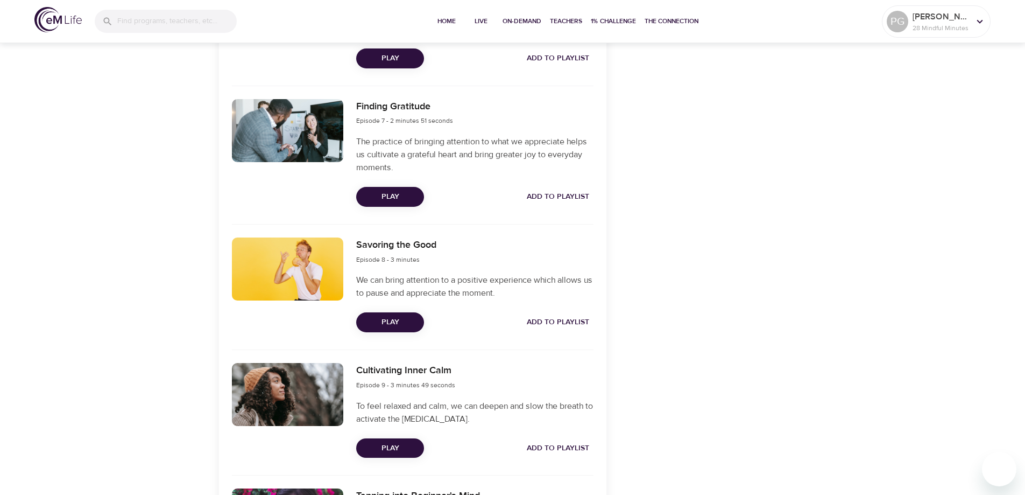
scroll to position [1184, 0]
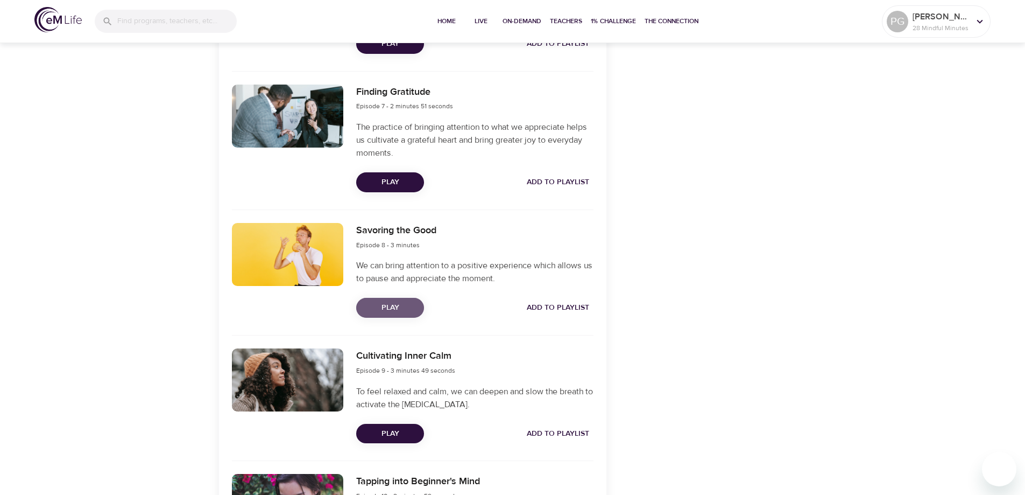
click at [393, 313] on span "Play" at bounding box center [390, 307] width 51 height 13
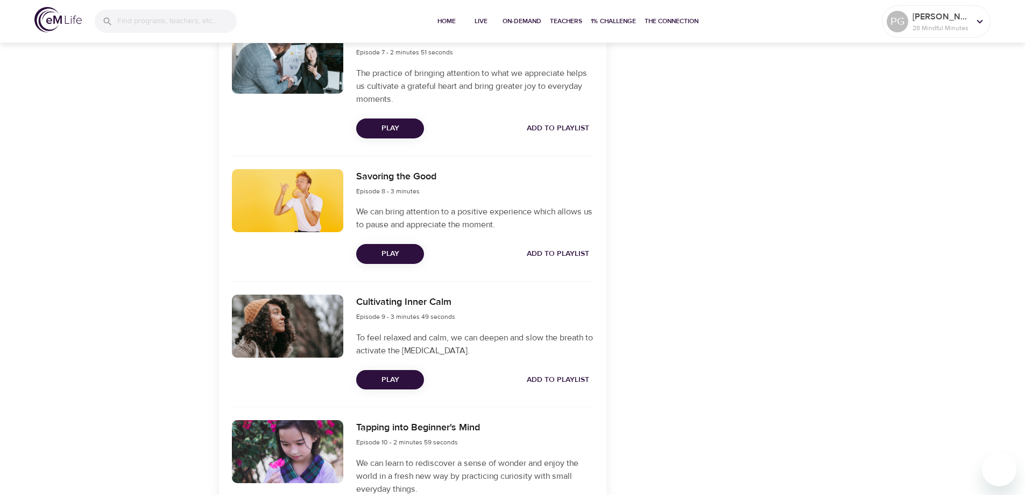
scroll to position [1338, 0]
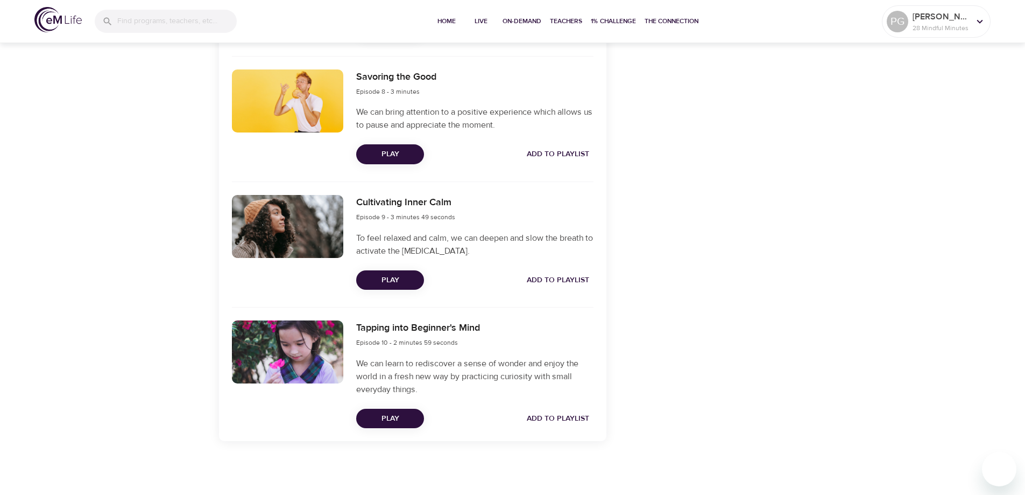
click at [392, 281] on span "Play" at bounding box center [390, 279] width 51 height 13
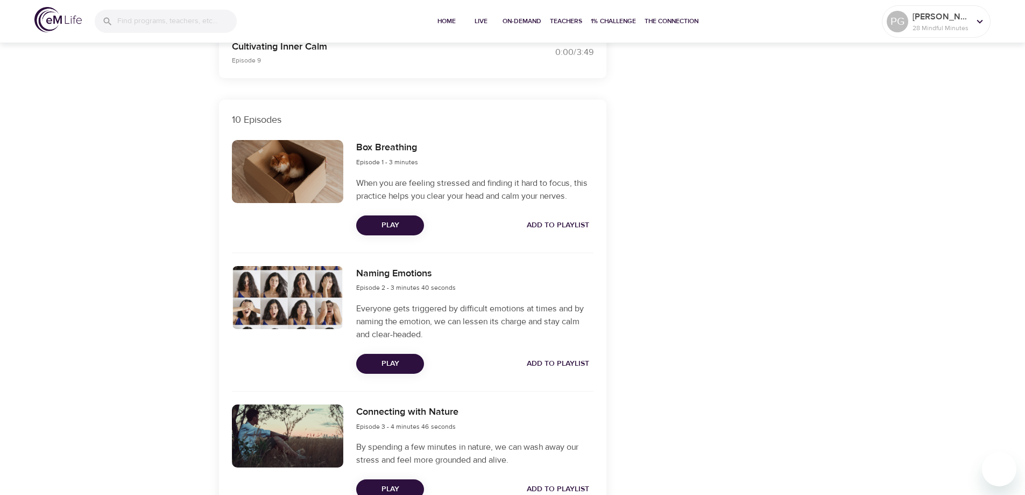
scroll to position [0, 0]
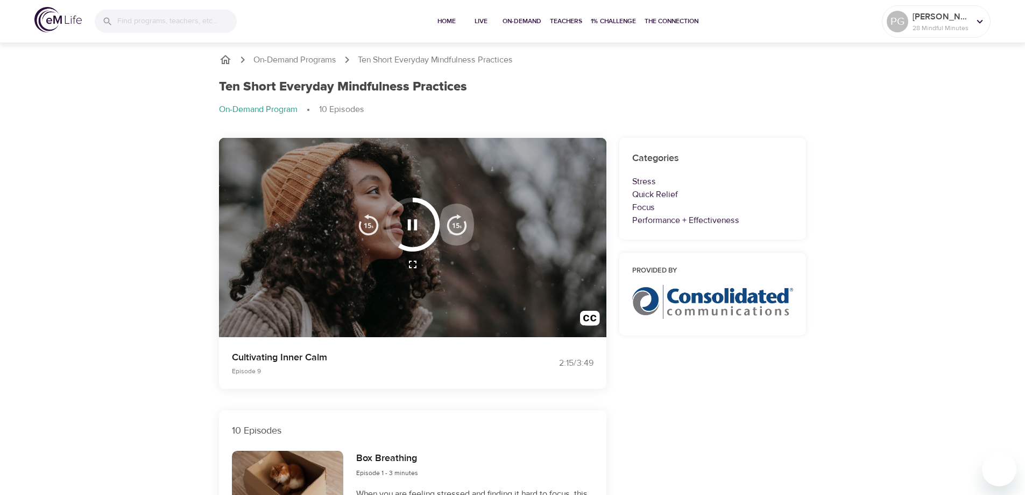
click at [455, 225] on img "button" at bounding box center [457, 225] width 22 height 22
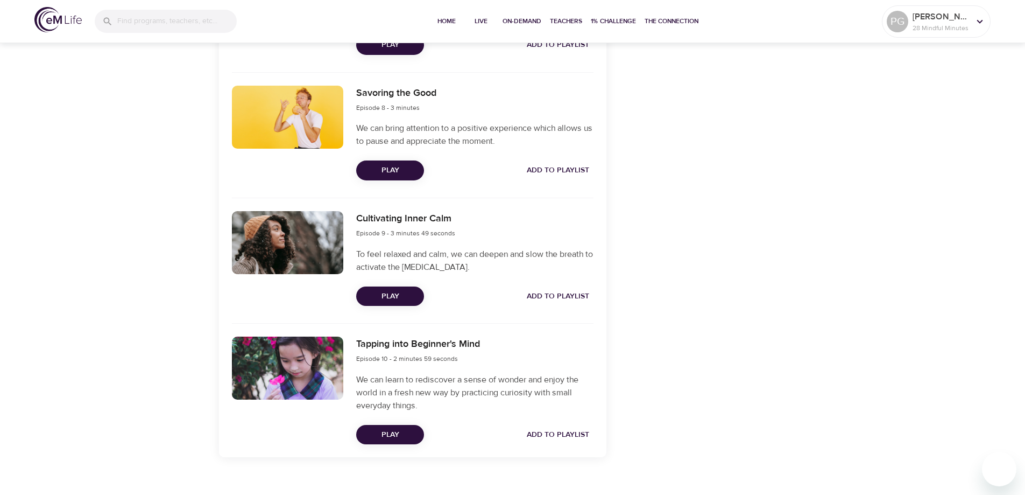
scroll to position [1338, 0]
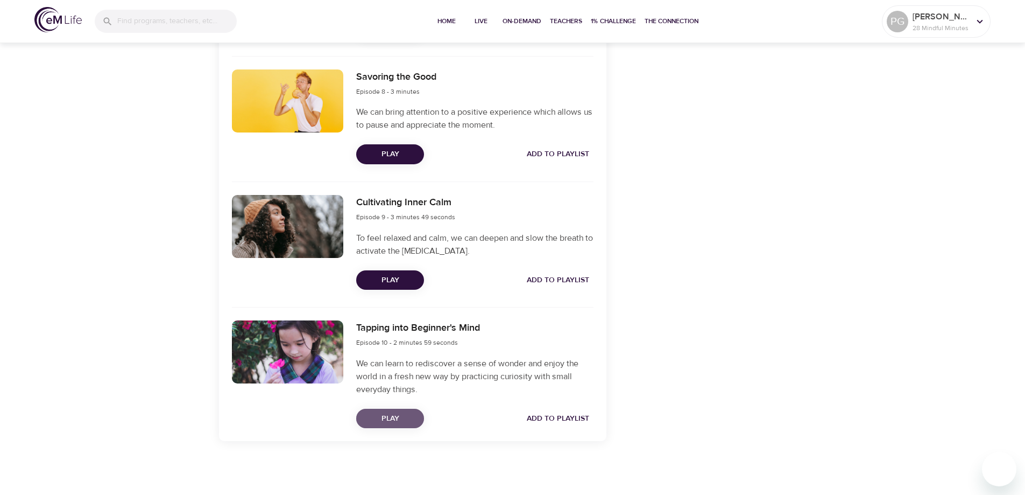
click at [393, 420] on span "Play" at bounding box center [390, 418] width 51 height 13
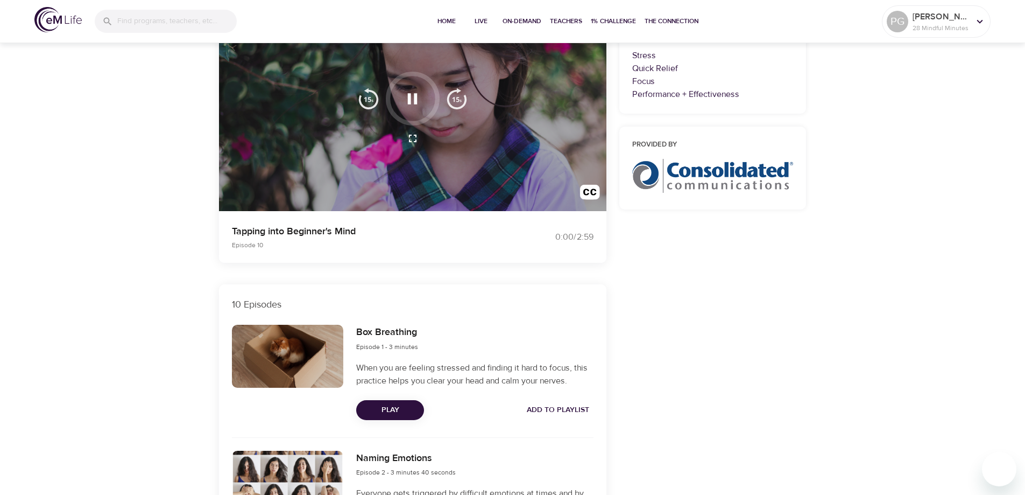
scroll to position [0, 0]
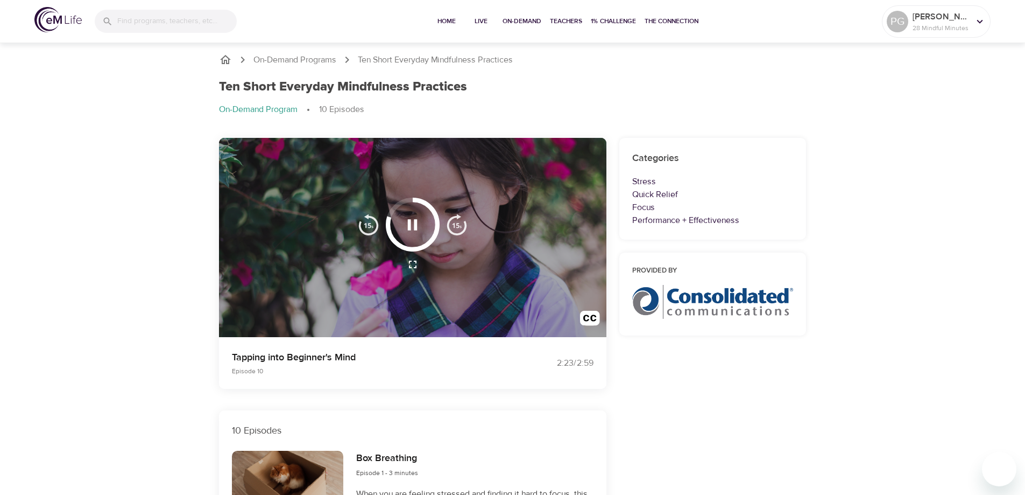
click at [458, 224] on img "button" at bounding box center [457, 225] width 22 height 22
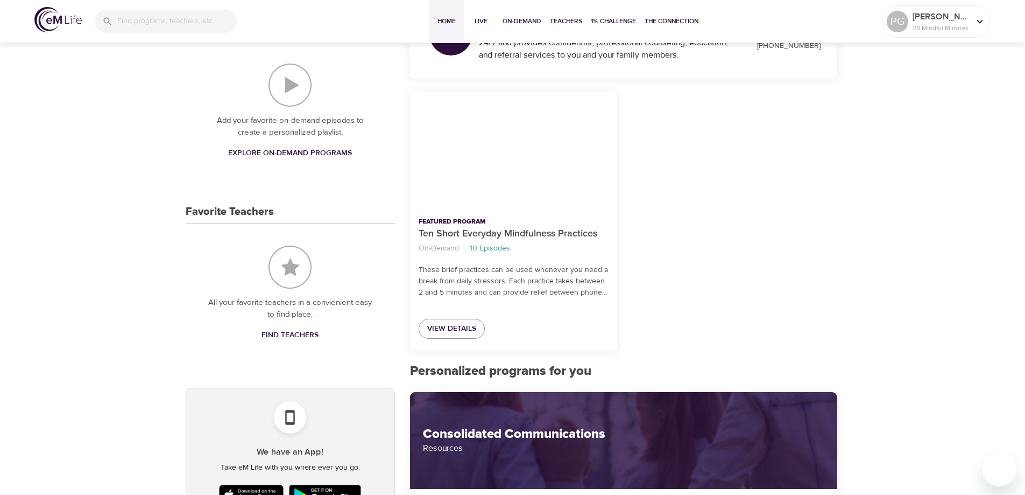
scroll to position [323, 0]
